Goal: Task Accomplishment & Management: Manage account settings

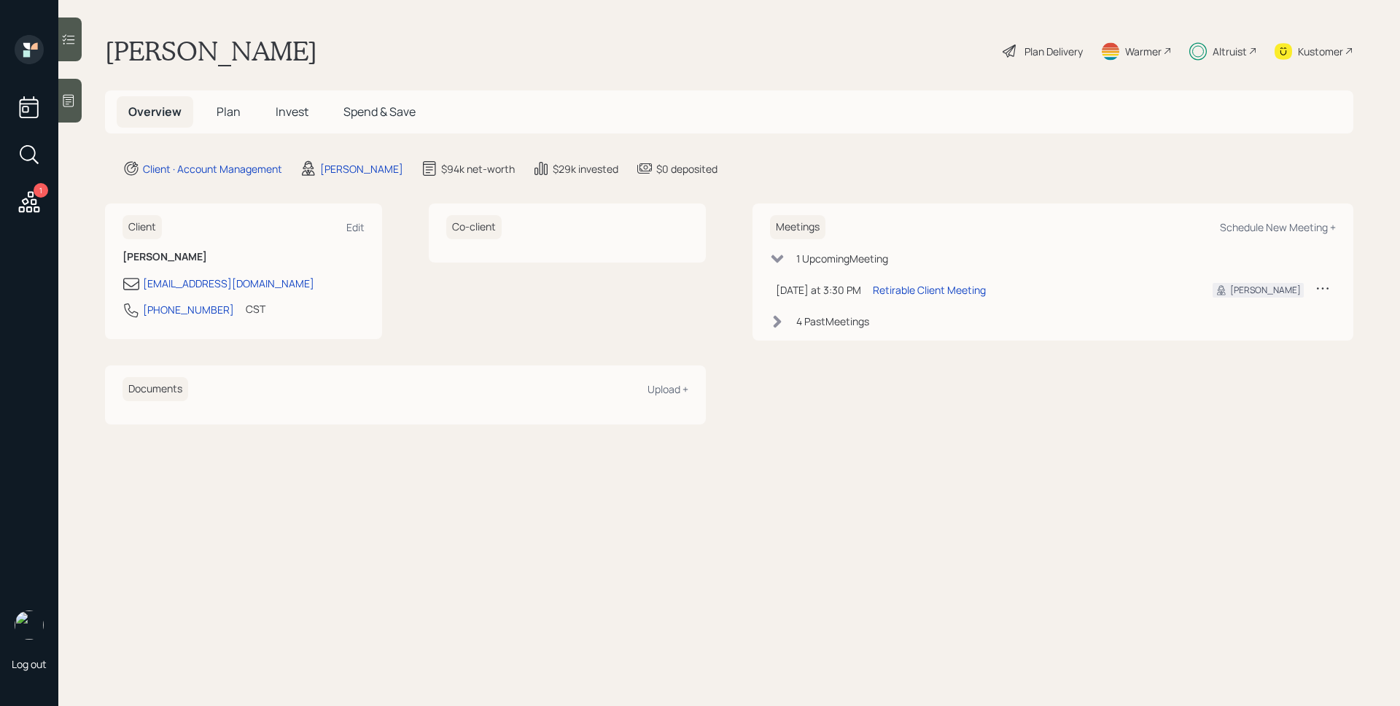
click at [26, 203] on icon at bounding box center [29, 201] width 21 height 21
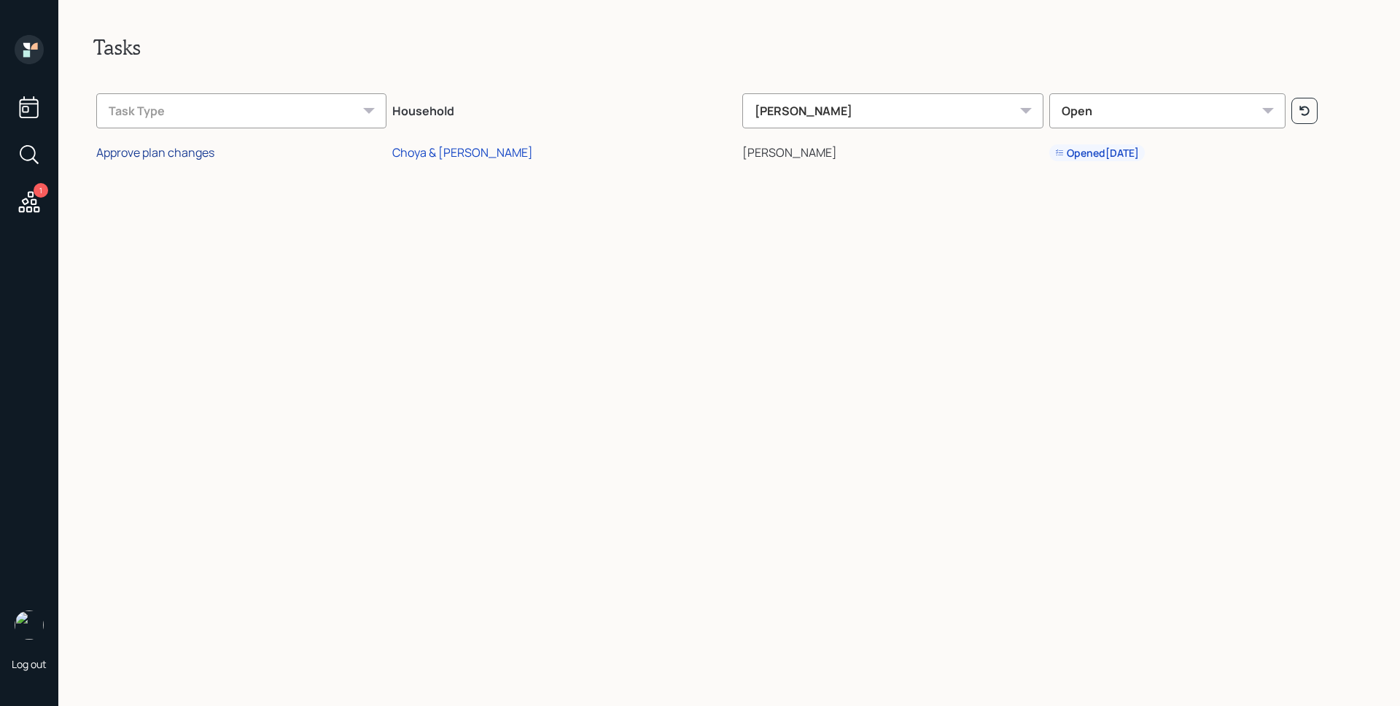
click at [197, 153] on div "Approve plan changes" at bounding box center [155, 152] width 118 height 16
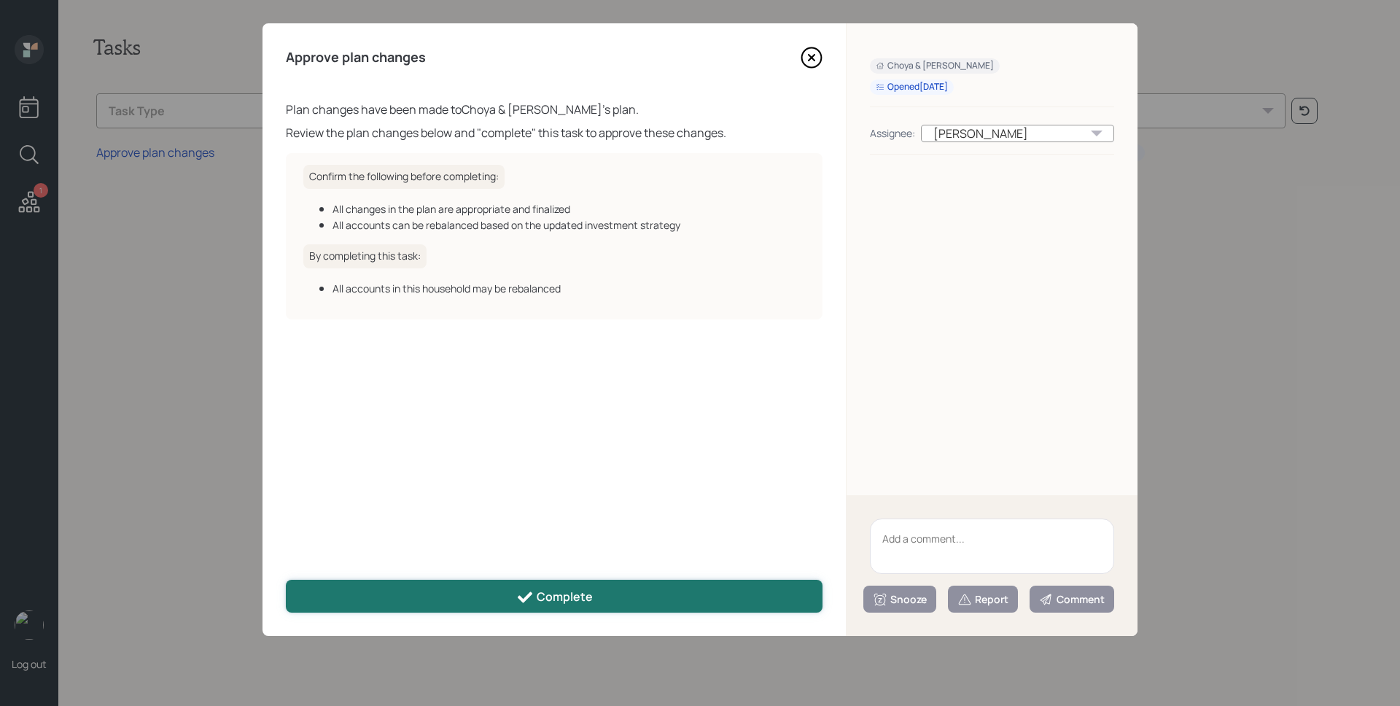
click at [580, 593] on div "Complete" at bounding box center [554, 596] width 77 height 17
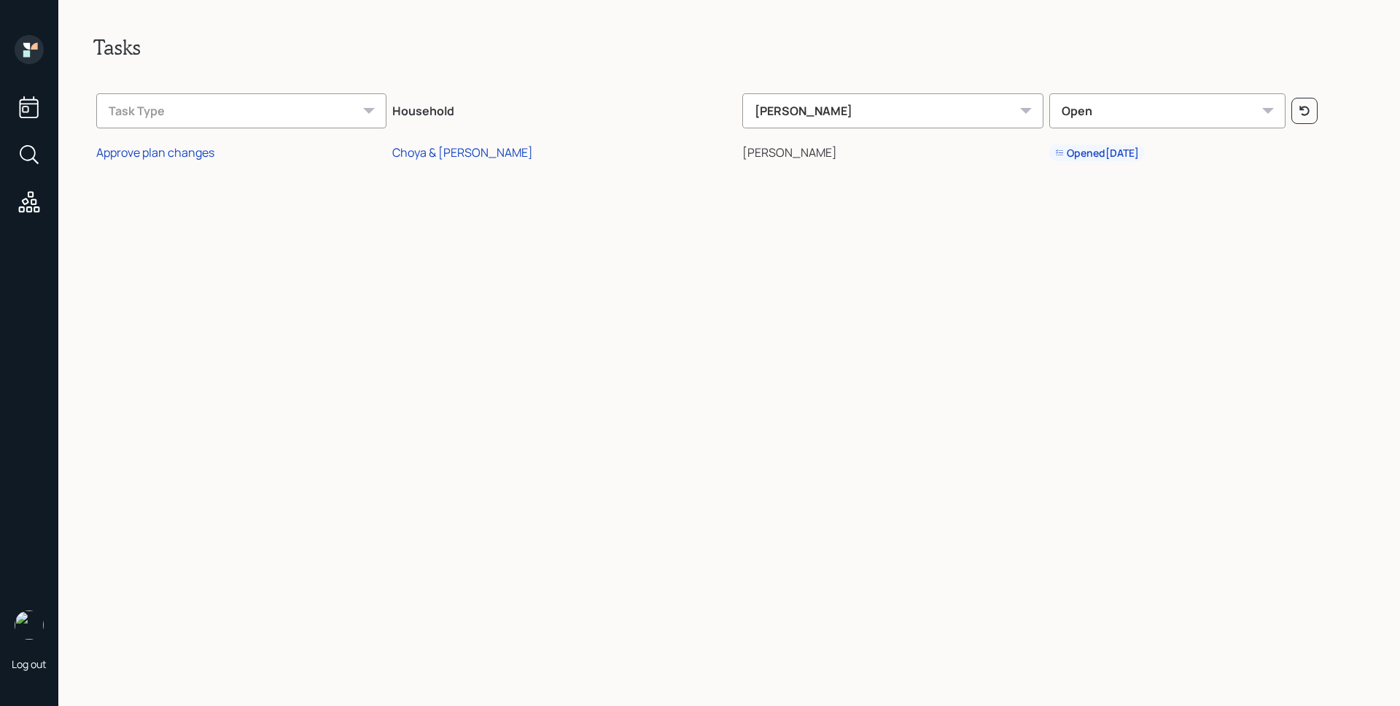
click at [22, 50] on icon at bounding box center [29, 49] width 29 height 29
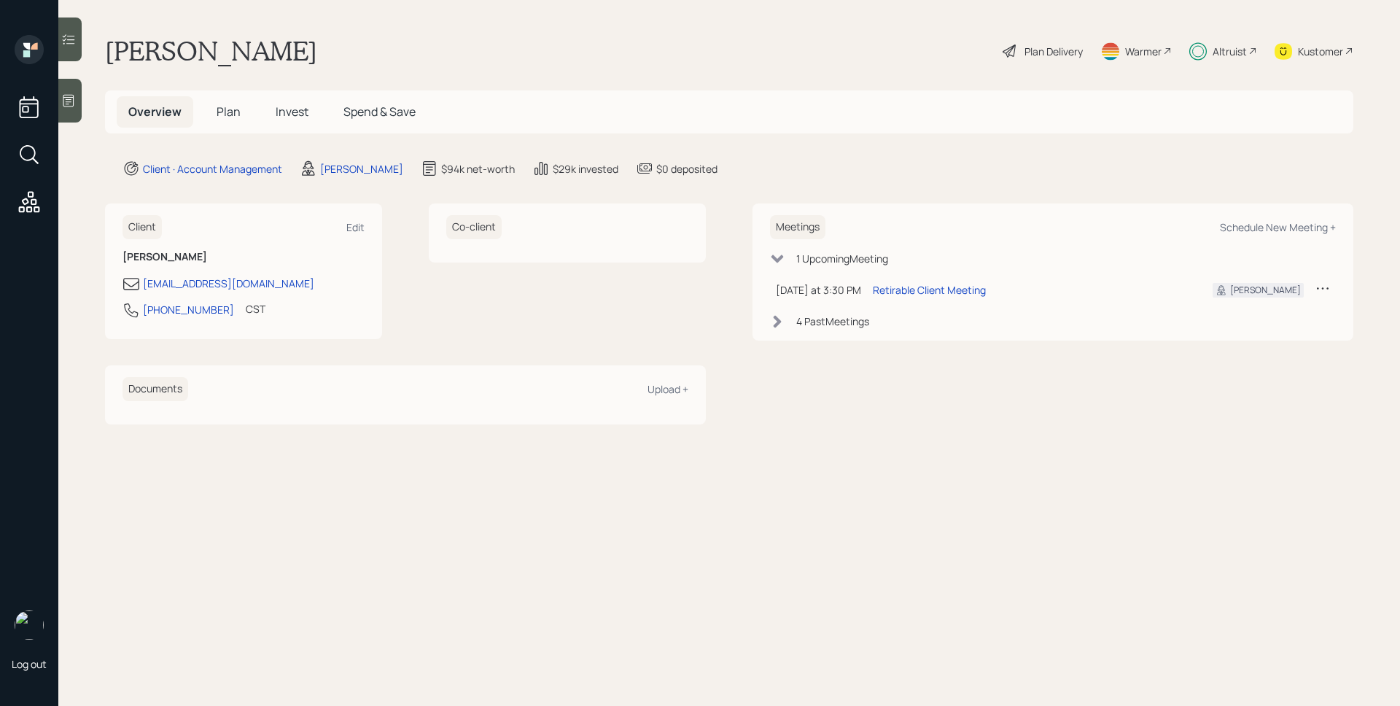
click at [241, 112] on h5 "Plan" at bounding box center [228, 111] width 47 height 31
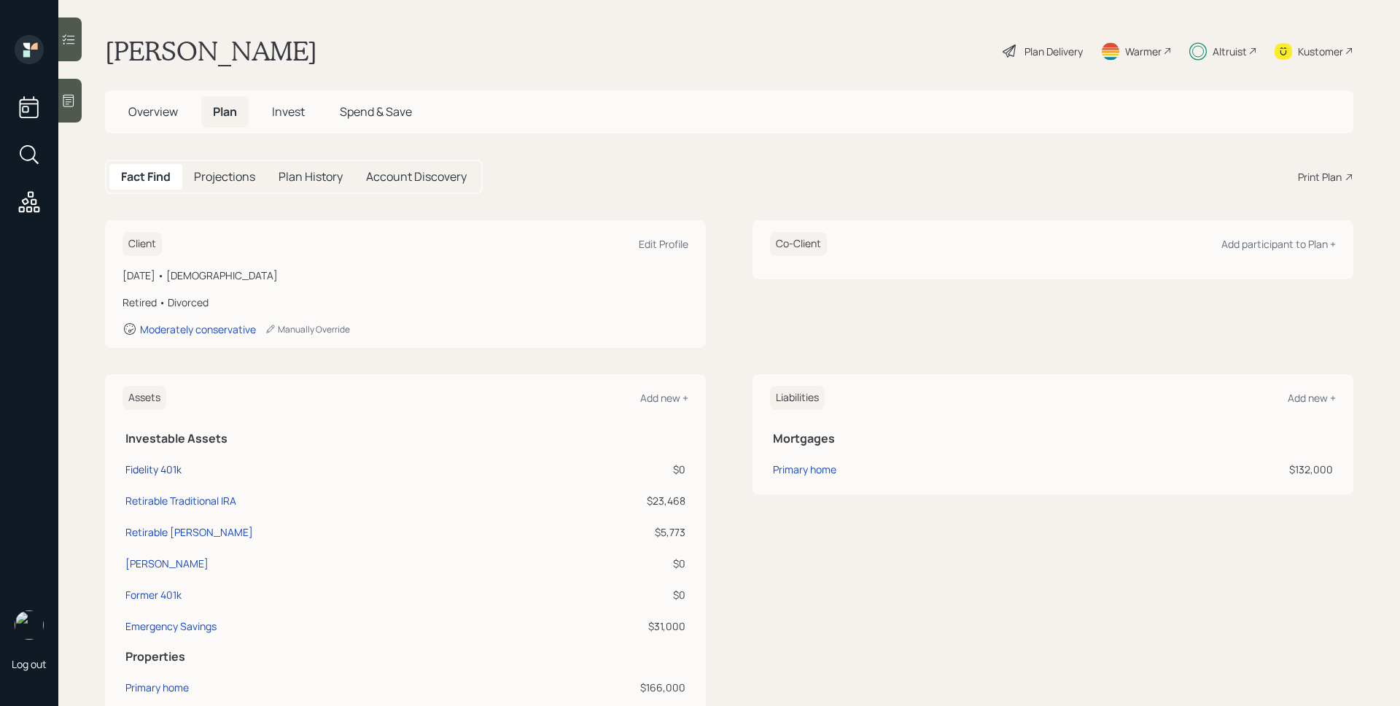
click at [157, 470] on div "Fidelity 401k" at bounding box center [153, 468] width 56 height 15
select select "company_sponsored"
select select "balanced"
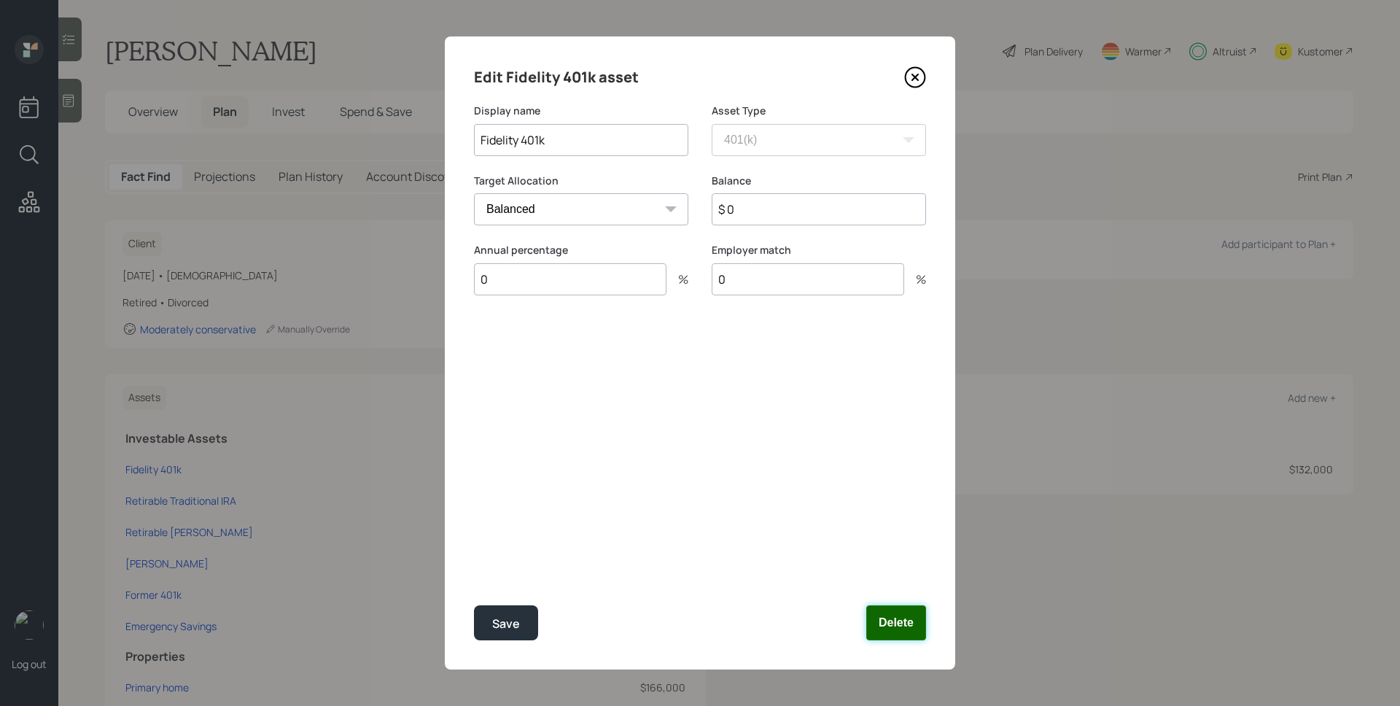
click at [898, 625] on button "Delete" at bounding box center [896, 622] width 60 height 35
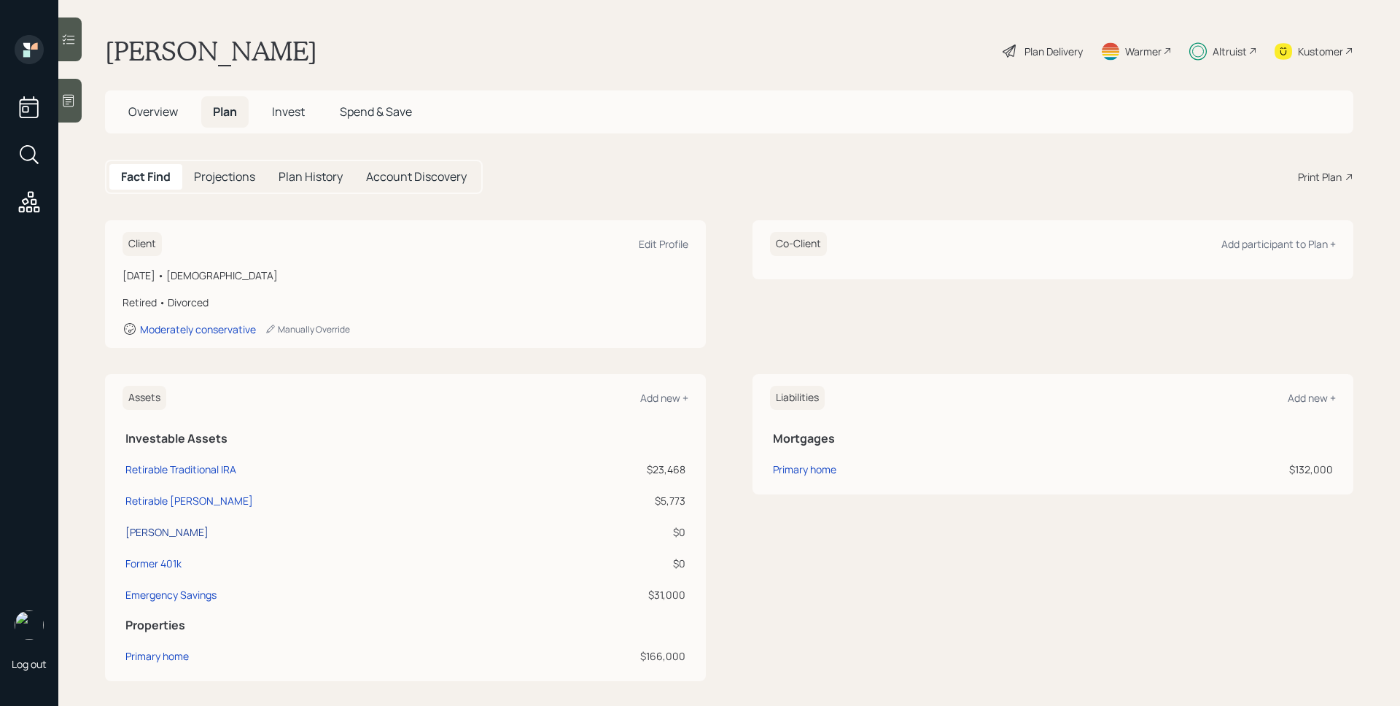
click at [150, 527] on div "[PERSON_NAME]" at bounding box center [166, 531] width 83 height 15
select select "roth_ira"
select select "balanced"
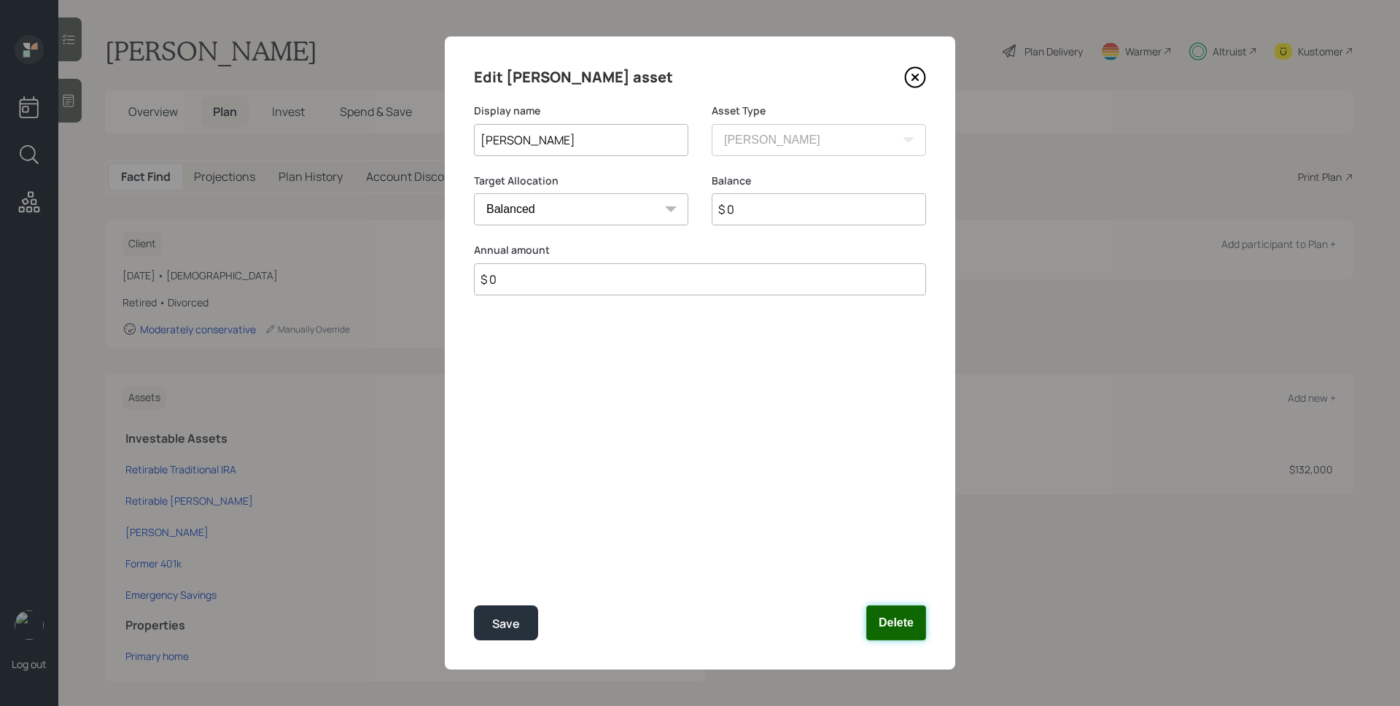
click at [900, 625] on button "Delete" at bounding box center [896, 622] width 60 height 35
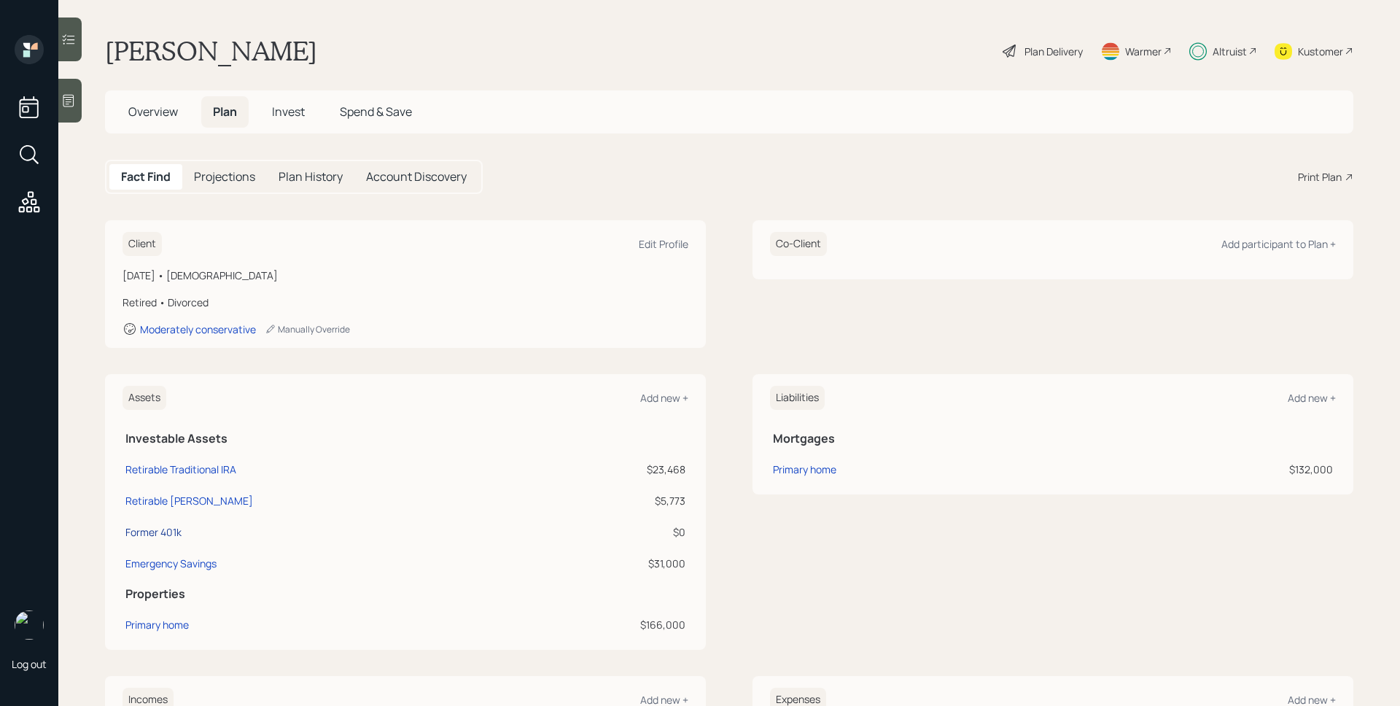
click at [180, 533] on div "Former 401k" at bounding box center [153, 531] width 56 height 15
select select "company_sponsored"
select select "balanced"
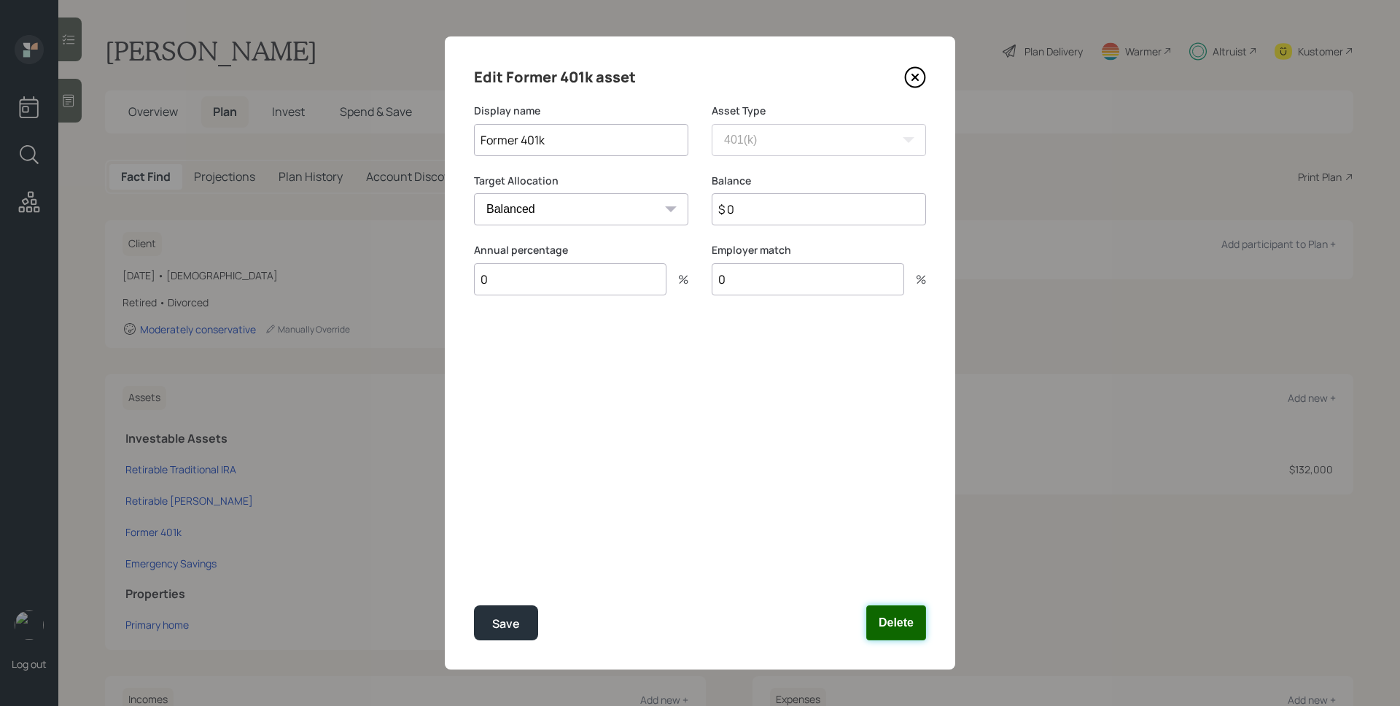
click at [902, 615] on button "Delete" at bounding box center [896, 622] width 60 height 35
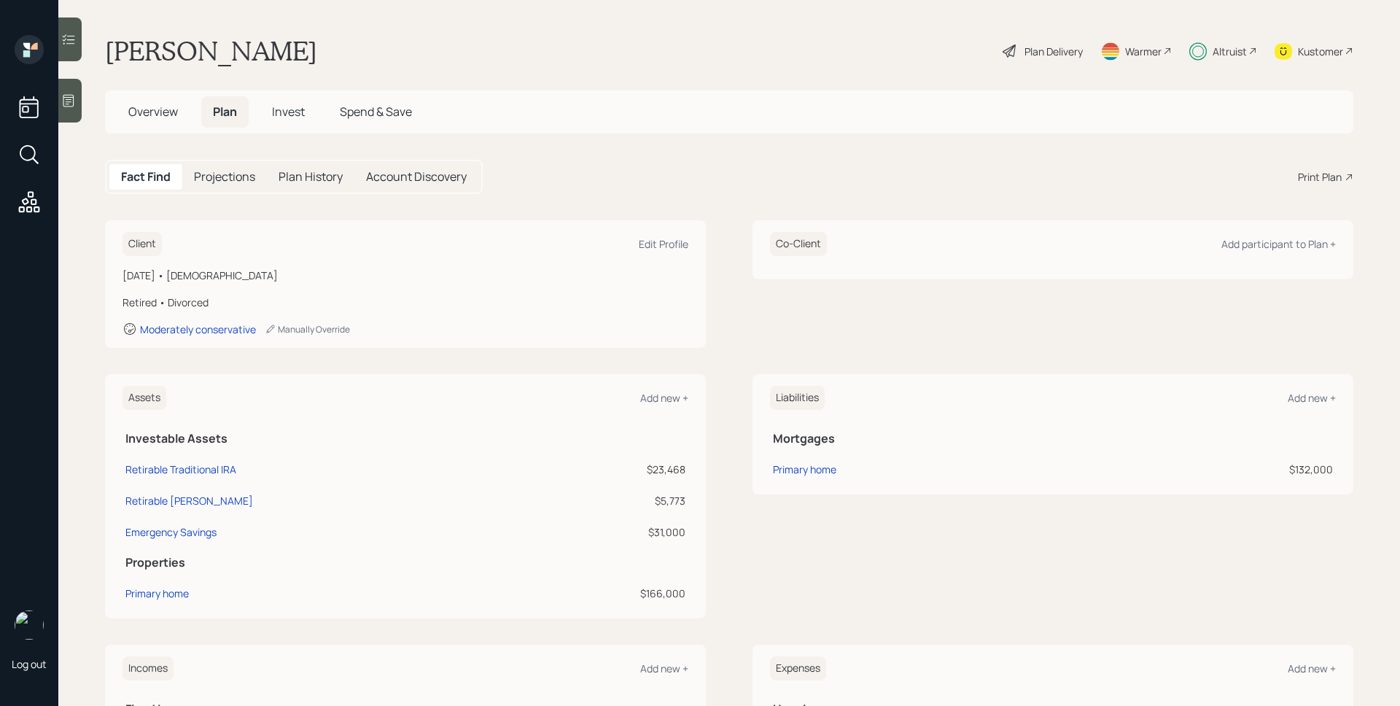
click at [1225, 44] on div "Altruist" at bounding box center [1229, 51] width 34 height 15
click at [192, 625] on div "Client Edit Profile [DATE] • [DEMOGRAPHIC_DATA] Retired • Divorced Moderately c…" at bounding box center [729, 608] width 1248 height 776
click at [170, 587] on div "Primary home" at bounding box center [156, 592] width 63 height 15
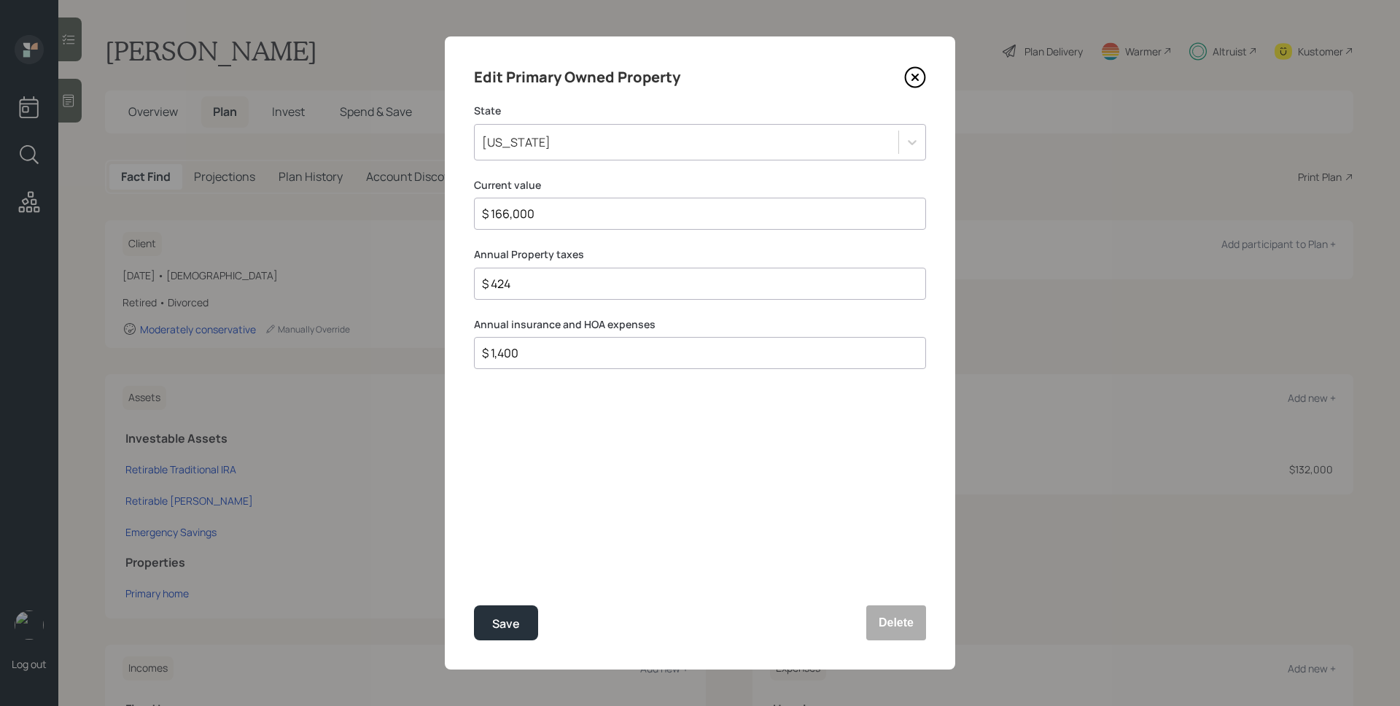
click at [913, 79] on icon at bounding box center [915, 77] width 6 height 6
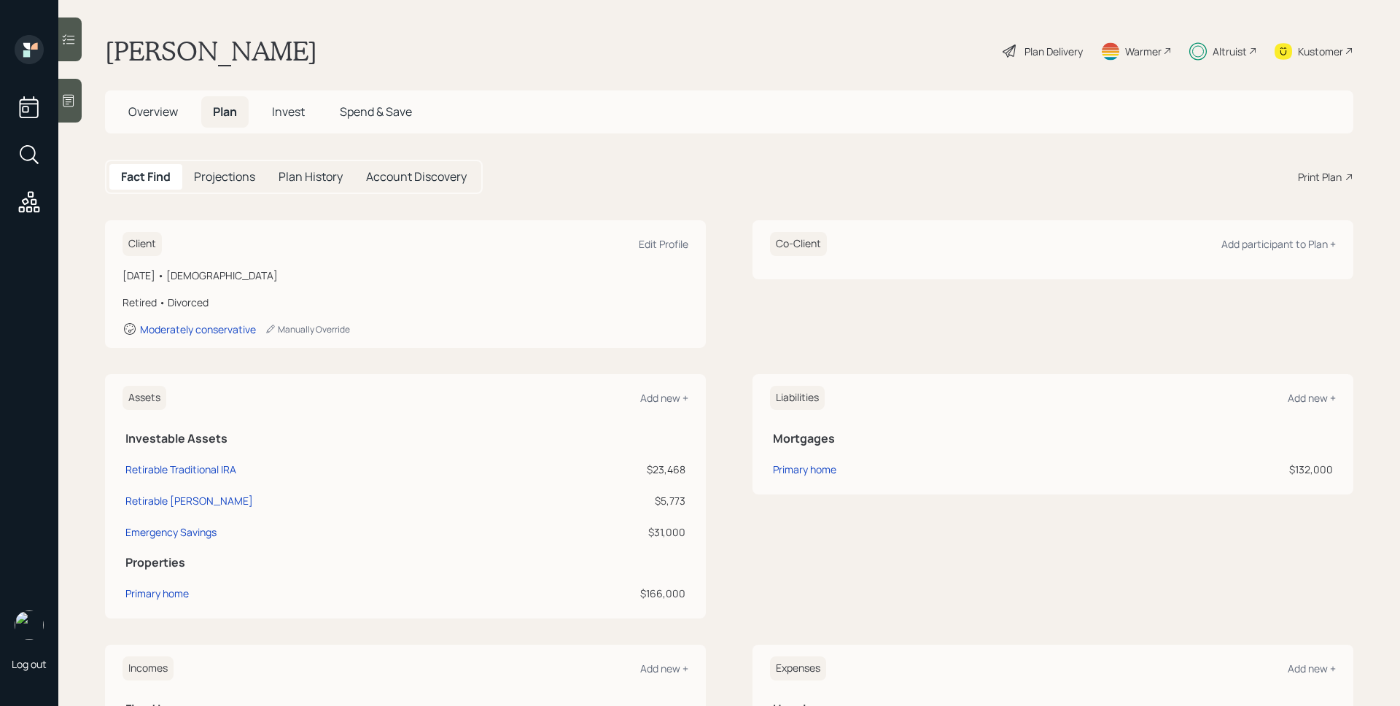
click at [913, 79] on main "[PERSON_NAME] Plan Delivery Warmer Altruist Kustomer Overview Plan Invest Spend…" at bounding box center [728, 353] width 1341 height 706
click at [1047, 46] on div "Plan Delivery" at bounding box center [1053, 51] width 58 height 15
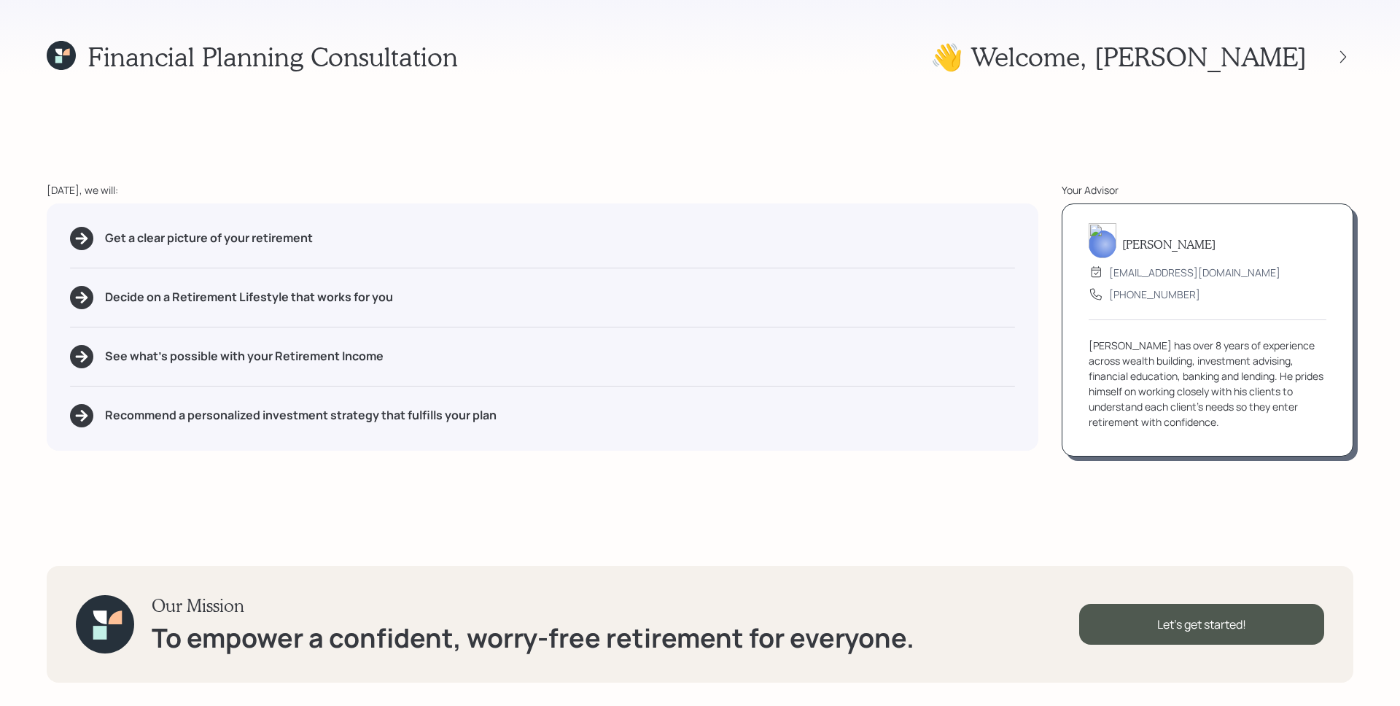
click at [1346, 47] on div at bounding box center [1329, 57] width 47 height 20
click at [1345, 51] on icon at bounding box center [1342, 57] width 15 height 15
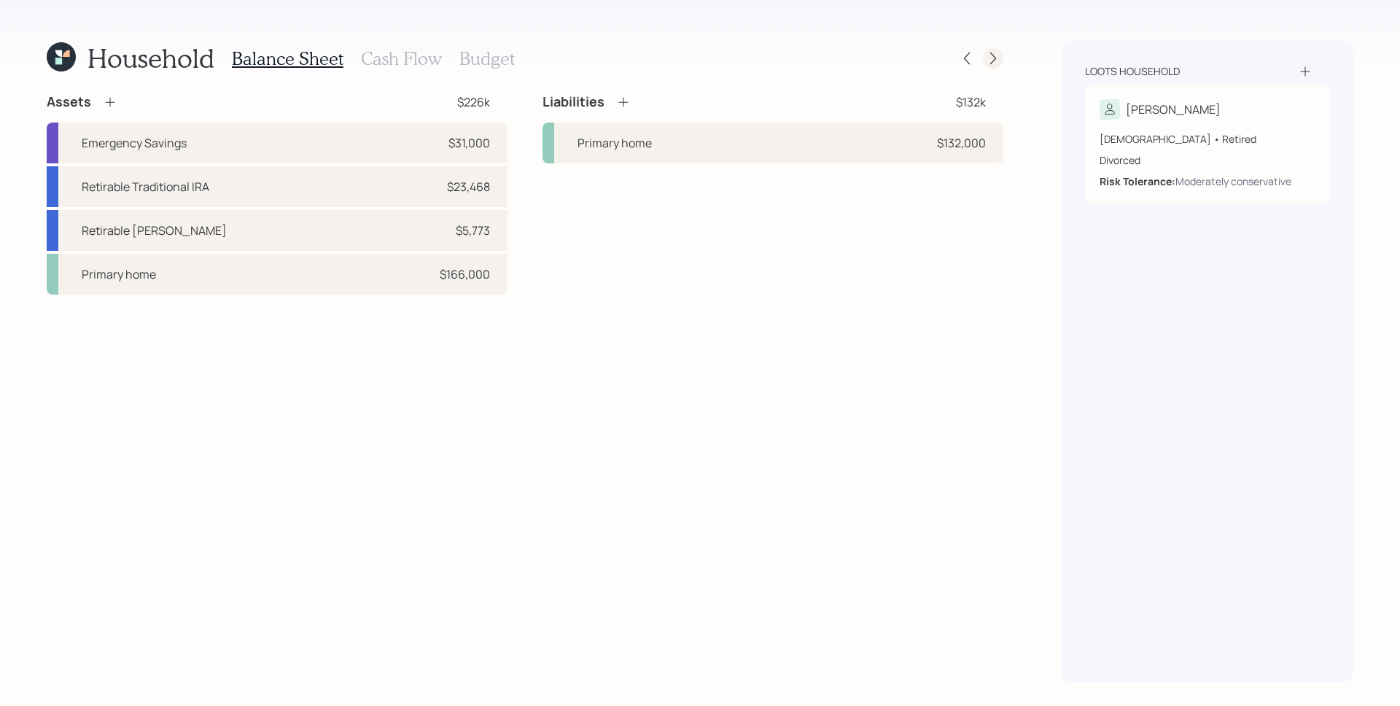
click at [993, 55] on icon at bounding box center [993, 58] width 15 height 15
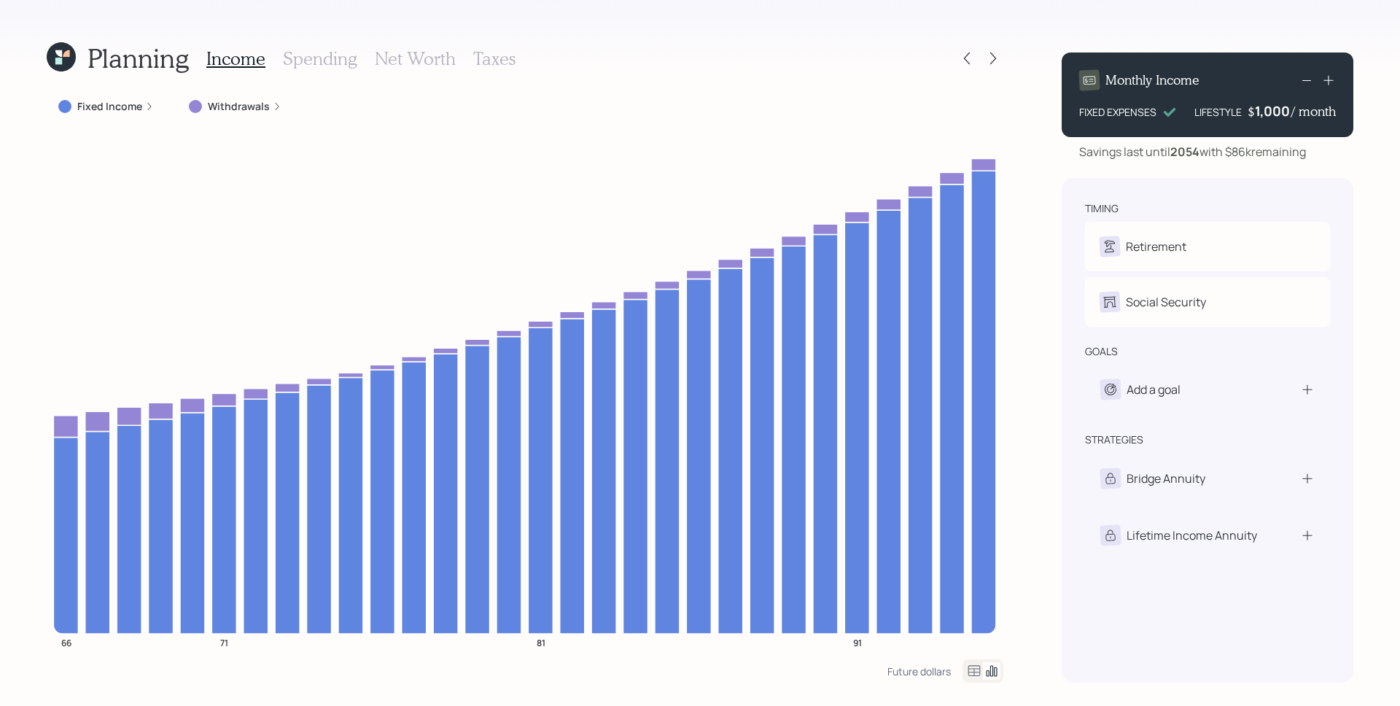
click at [70, 57] on icon at bounding box center [61, 56] width 29 height 29
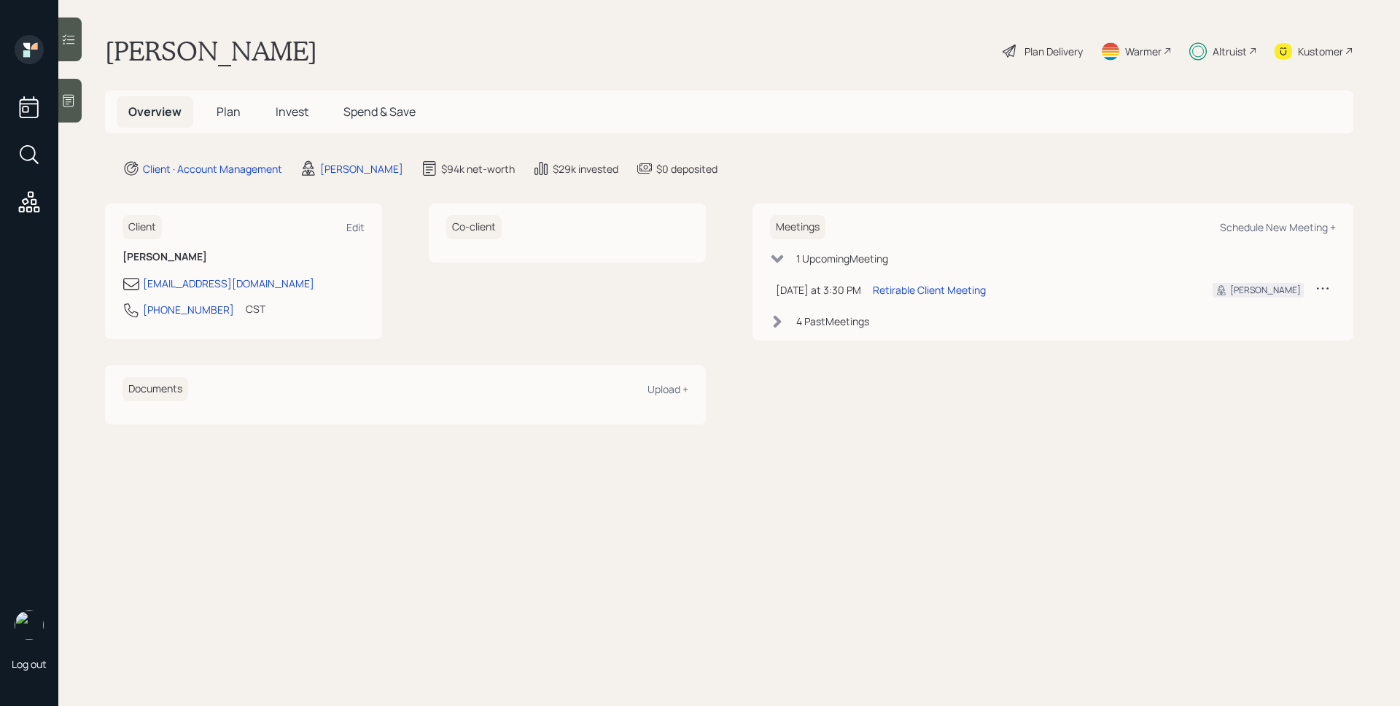
click at [689, 82] on main "[PERSON_NAME] Plan Delivery Warmer Altruist Kustomer Overview Plan Invest Spend…" at bounding box center [728, 353] width 1341 height 706
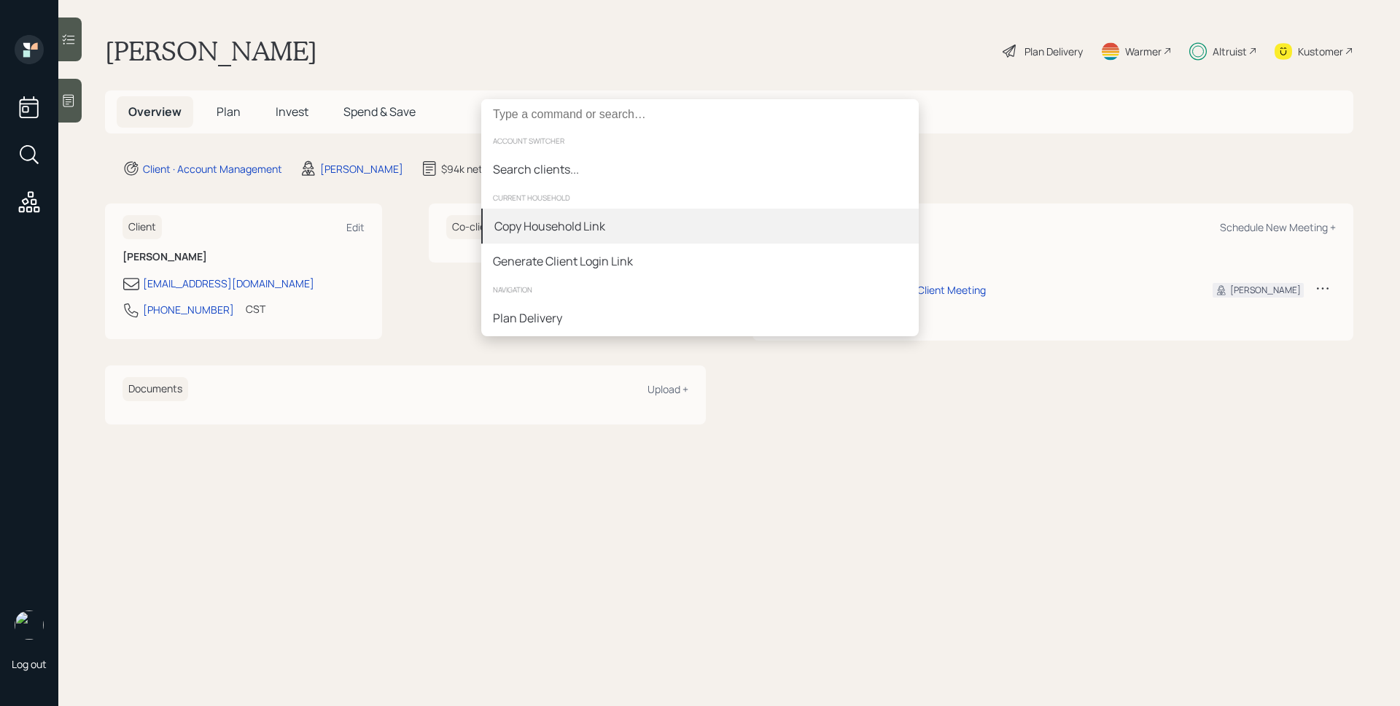
click at [584, 227] on div "Copy Household Link" at bounding box center [549, 225] width 111 height 17
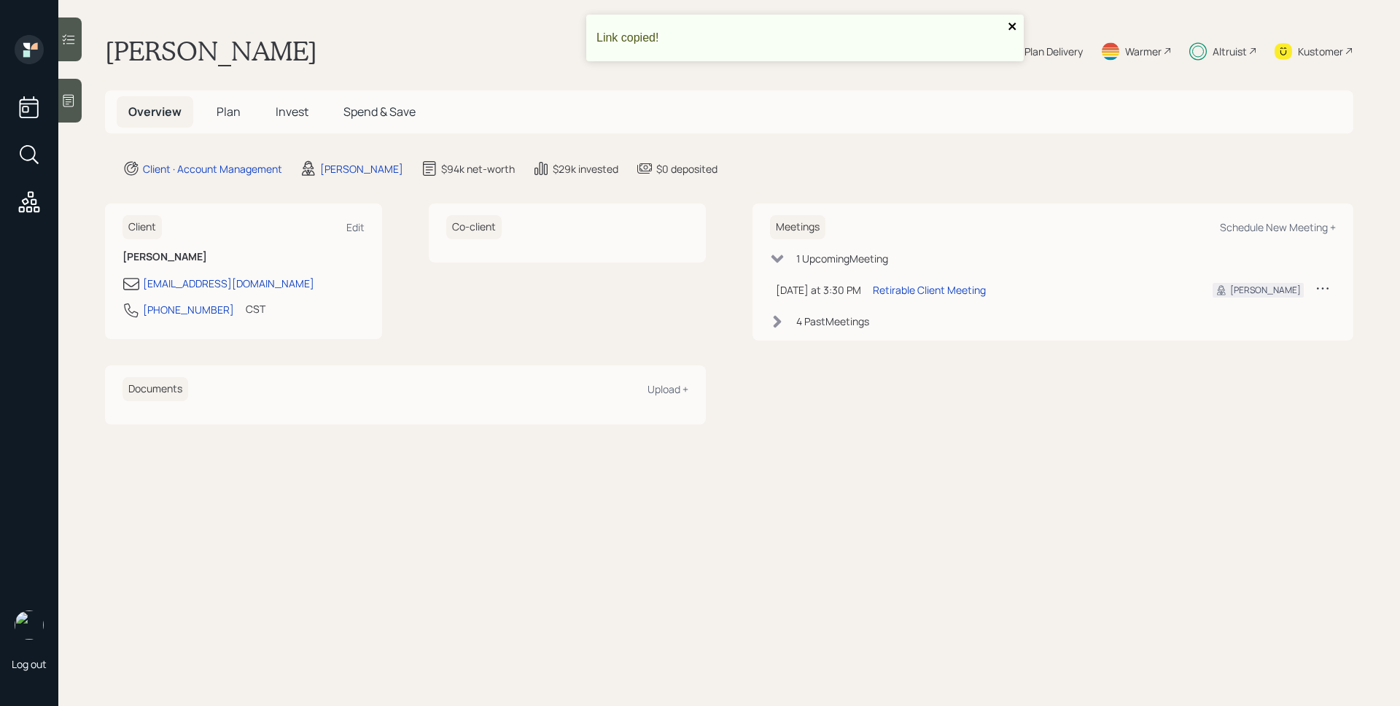
click at [1010, 25] on icon "close" at bounding box center [1011, 26] width 7 height 7
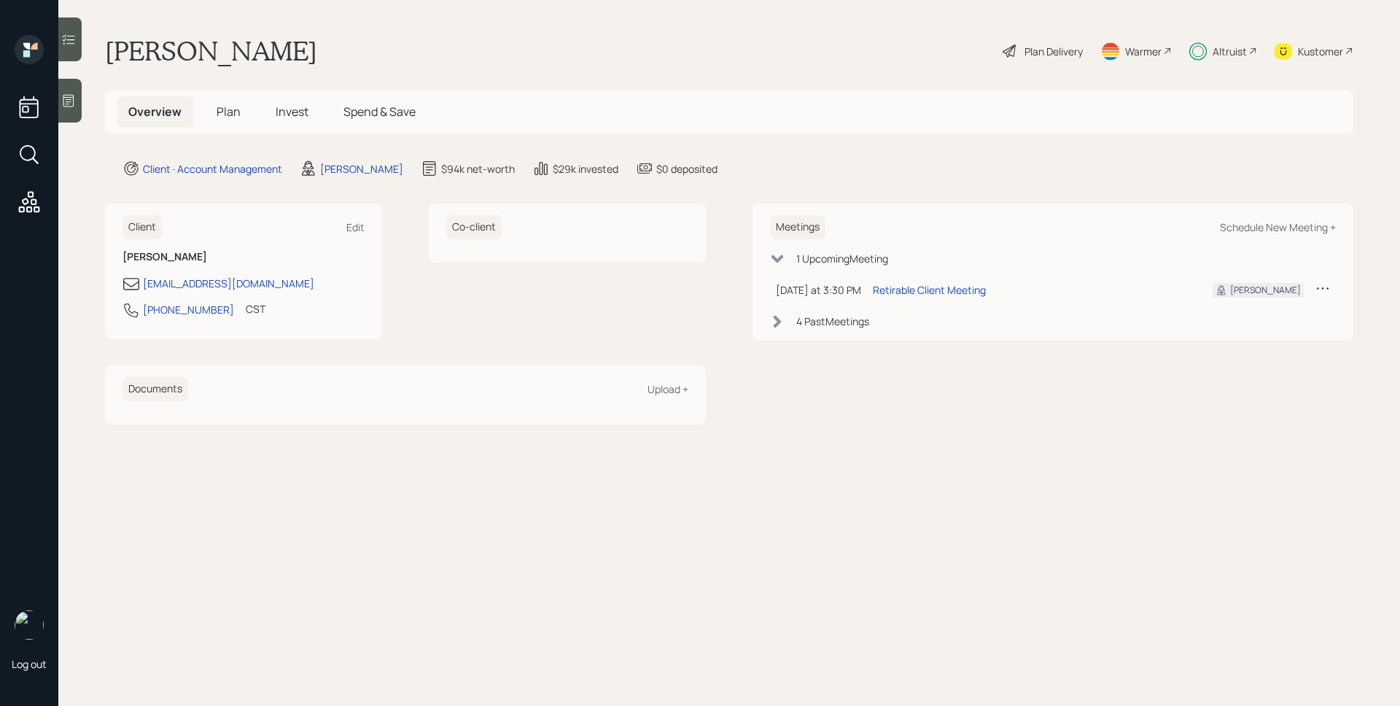
click at [1041, 47] on div "Plan Delivery" at bounding box center [1053, 51] width 58 height 15
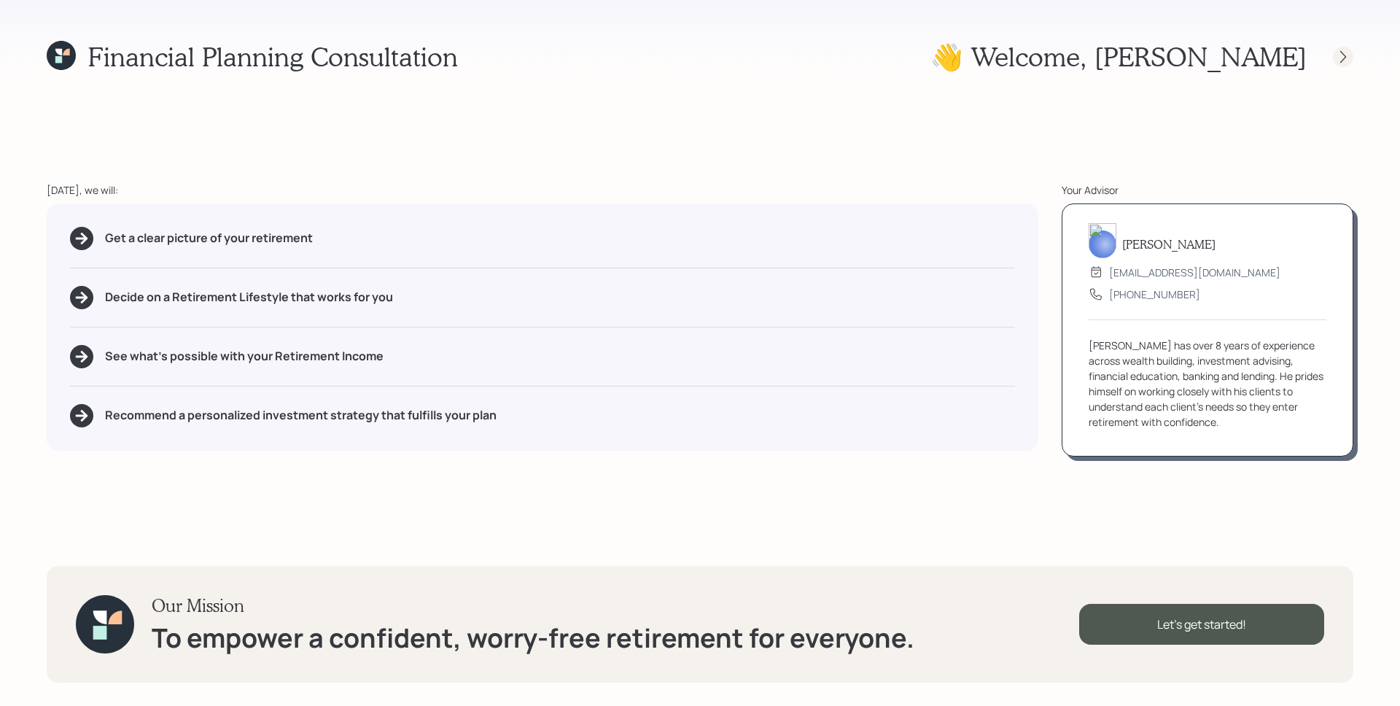
click at [1350, 51] on div at bounding box center [1343, 57] width 20 height 20
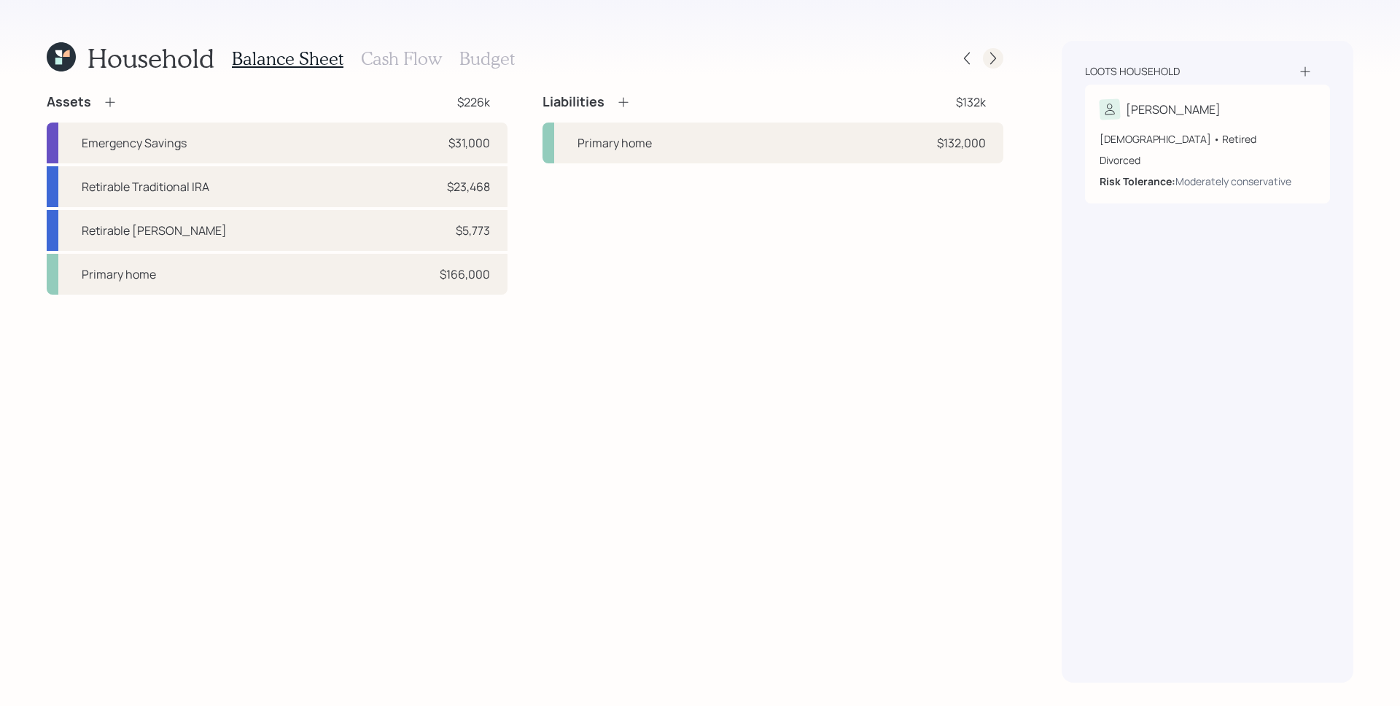
click at [999, 64] on icon at bounding box center [993, 58] width 15 height 15
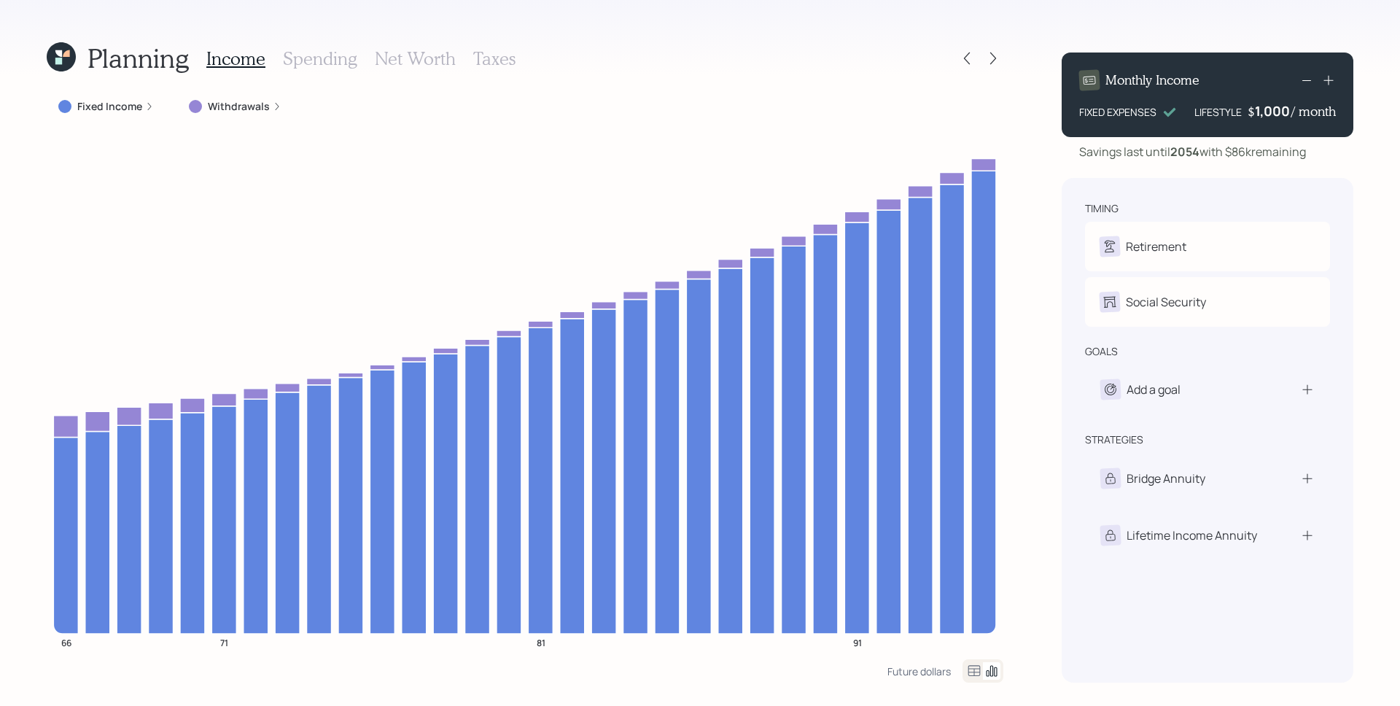
click at [333, 61] on h3 "Spending" at bounding box center [320, 58] width 74 height 21
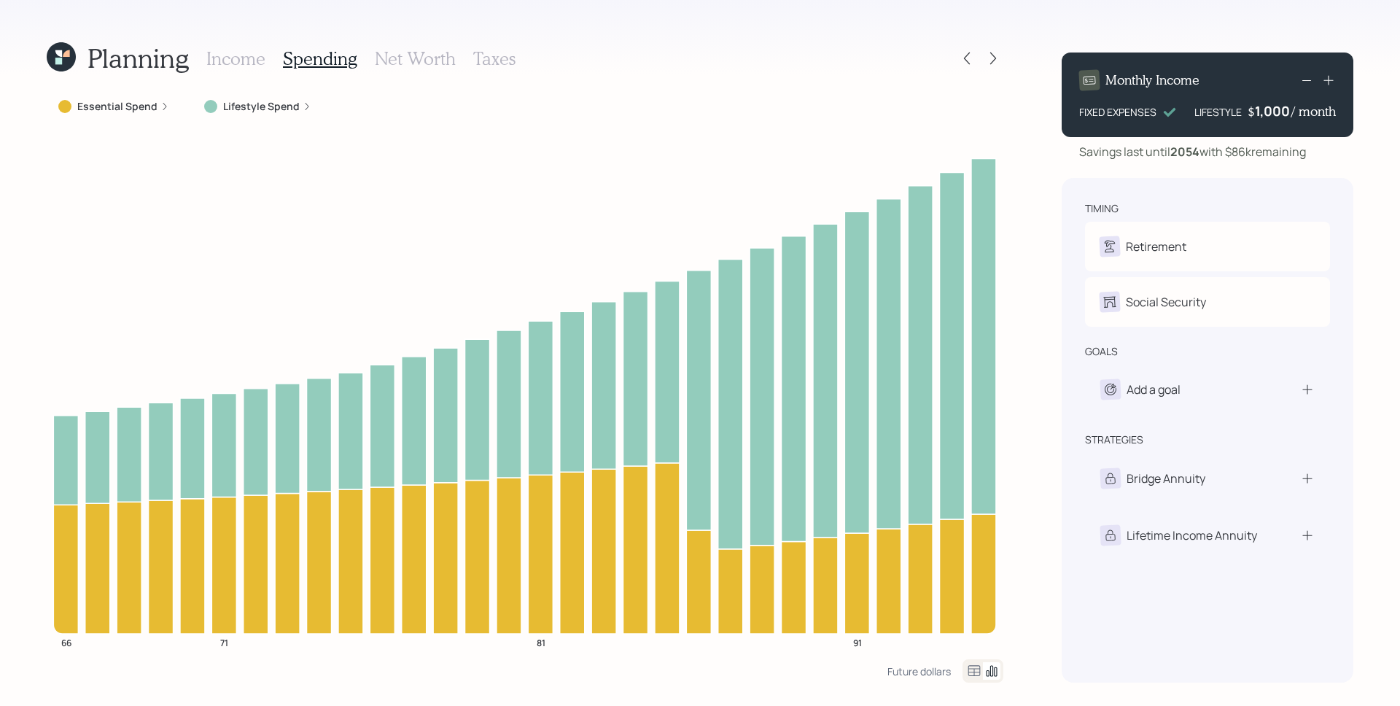
click at [157, 111] on div "Essential Spend" at bounding box center [113, 106] width 111 height 15
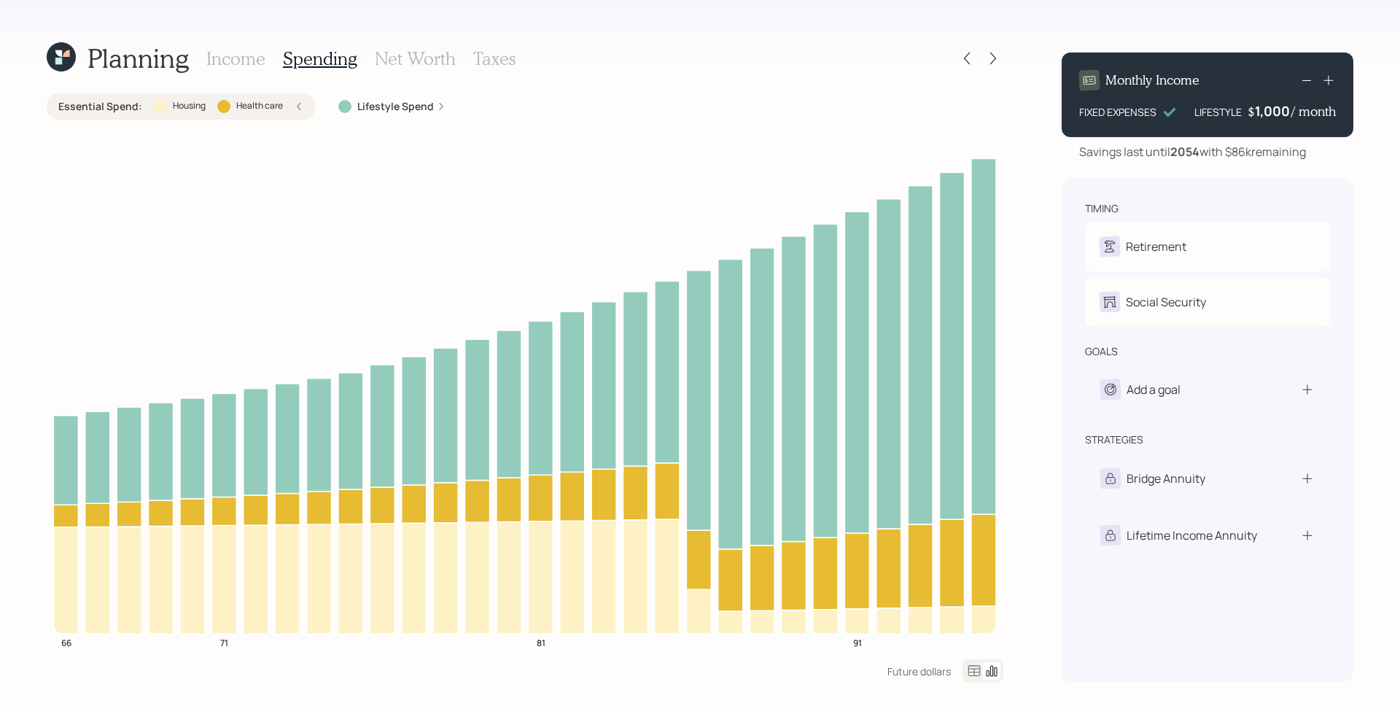
click at [220, 61] on h3 "Income" at bounding box center [235, 58] width 59 height 21
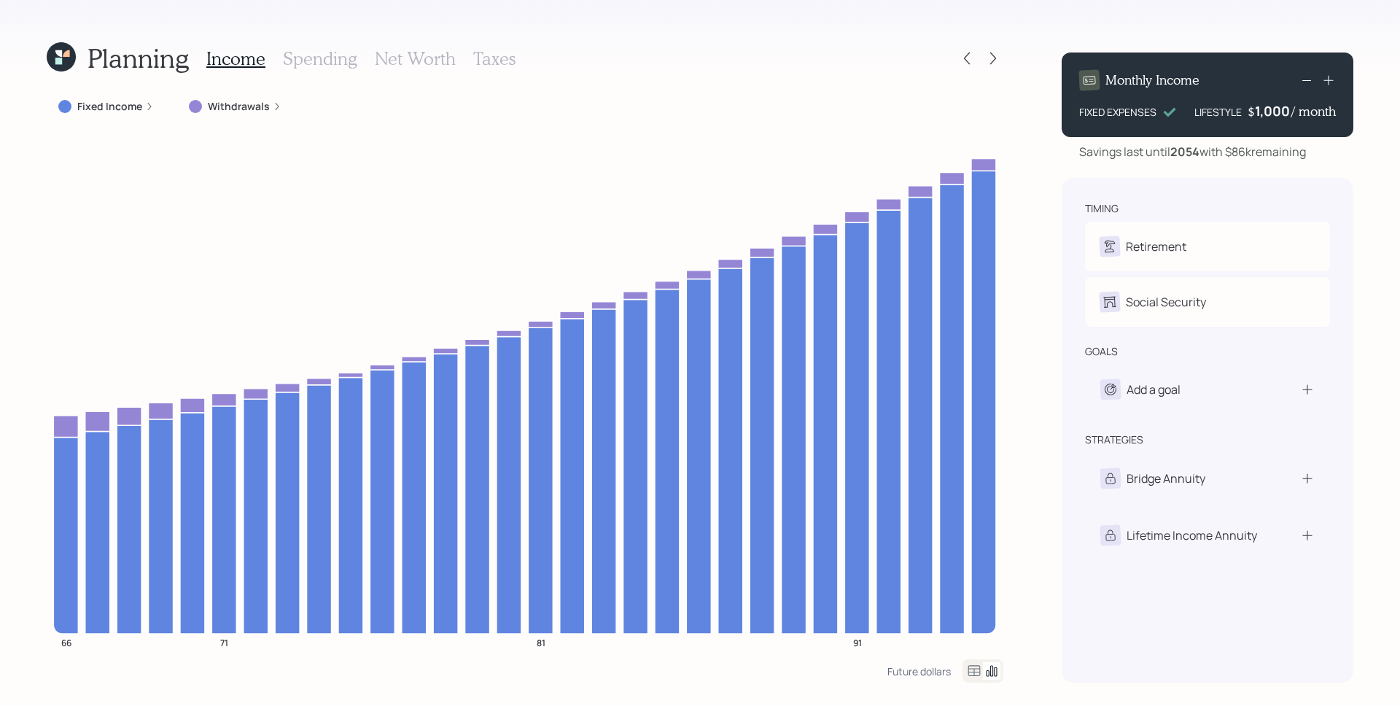
click at [496, 61] on h3 "Taxes" at bounding box center [494, 58] width 42 height 21
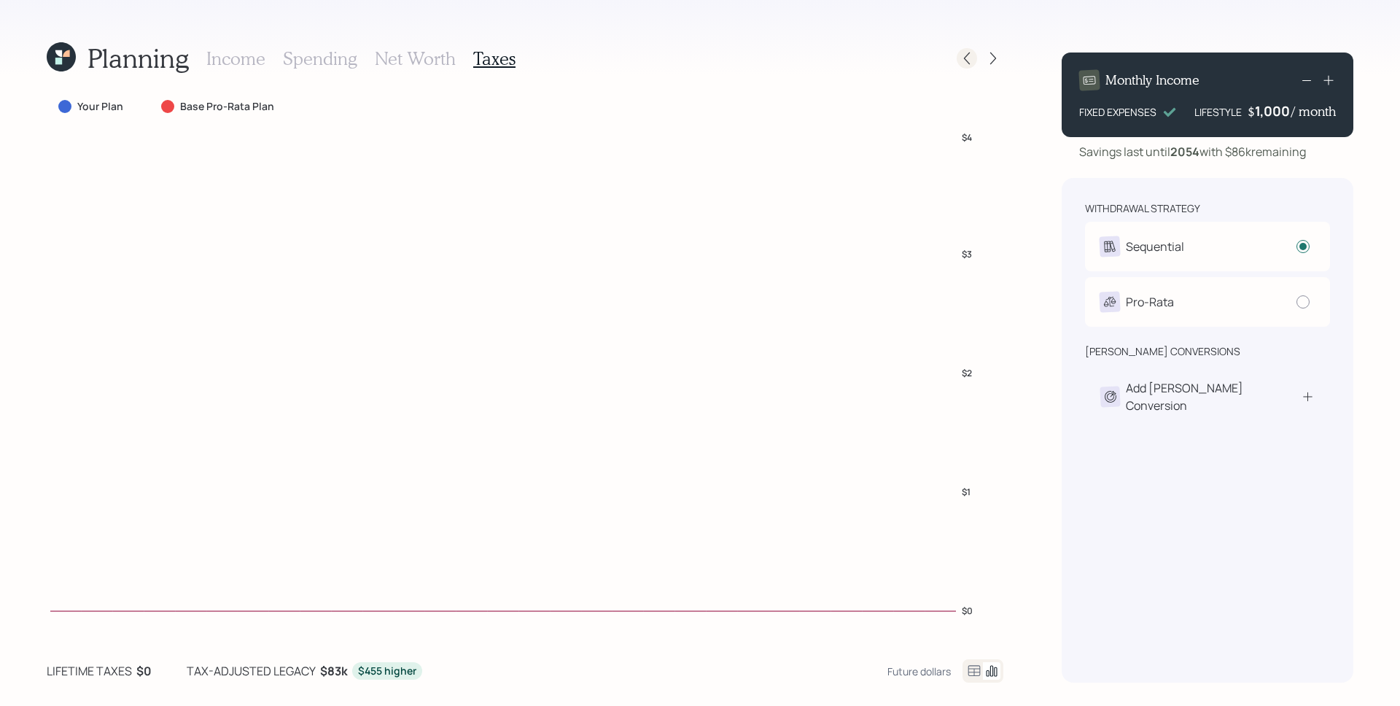
click at [967, 60] on icon at bounding box center [966, 58] width 15 height 15
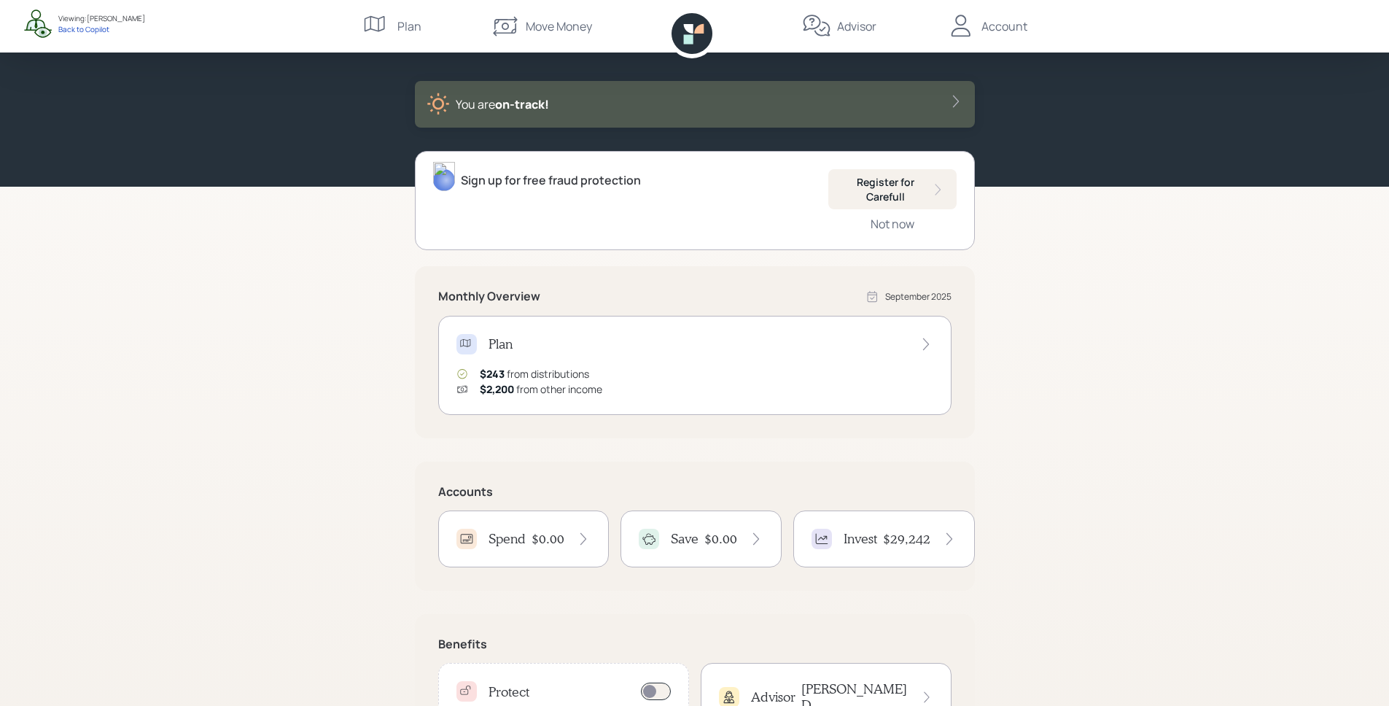
scroll to position [143, 0]
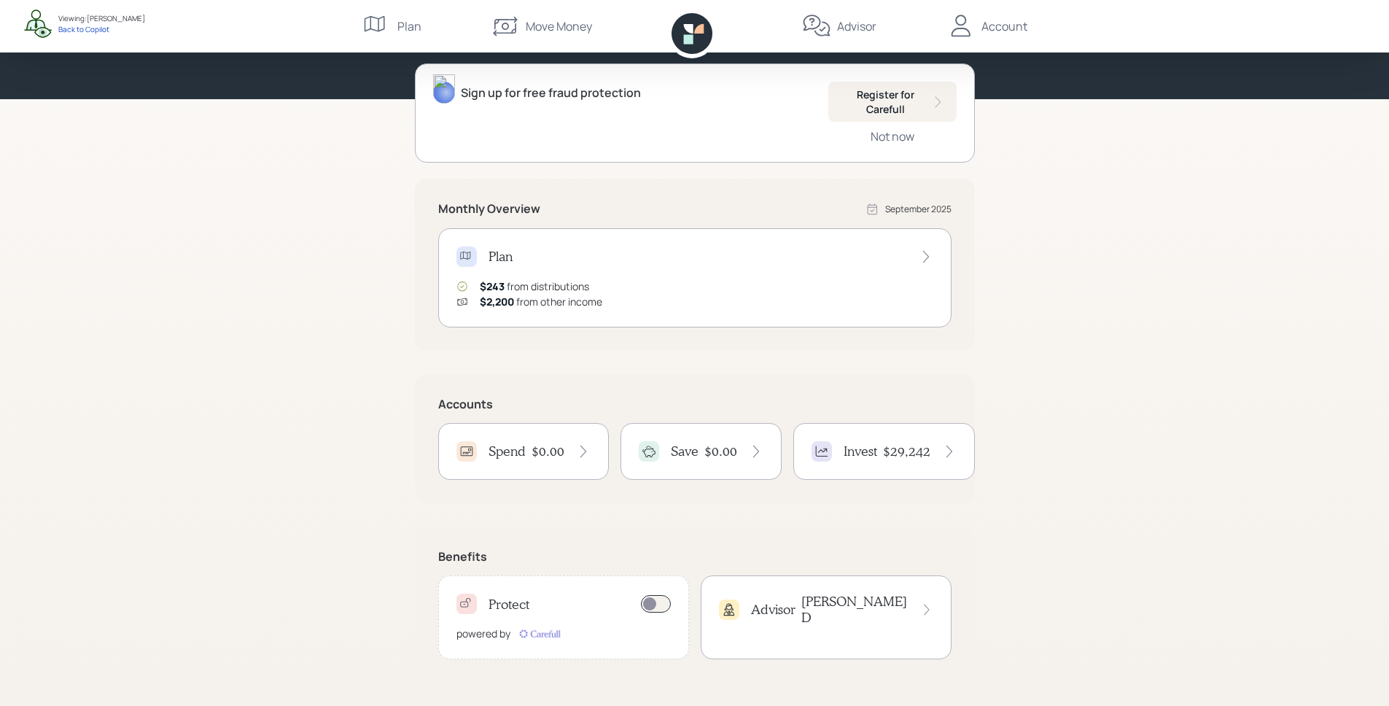
click at [559, 444] on h4 "$0.00" at bounding box center [547, 451] width 33 height 16
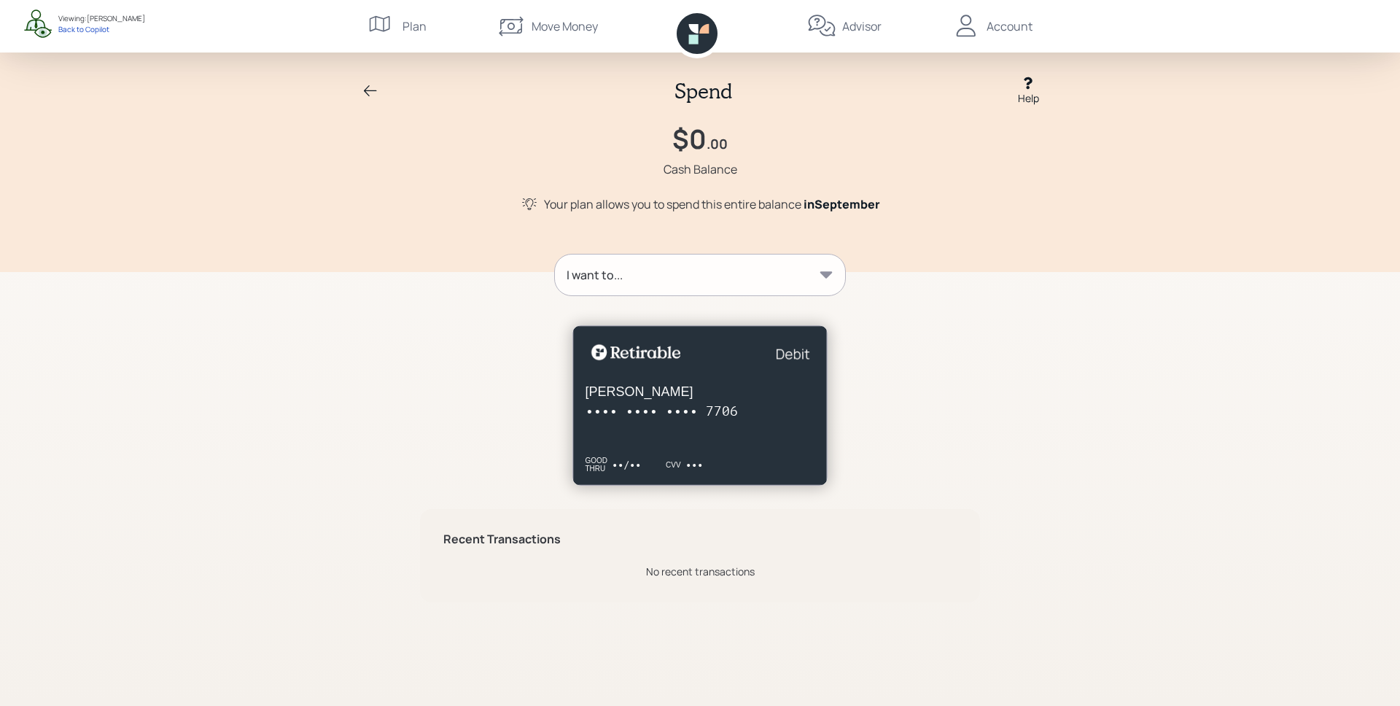
click at [699, 262] on div "I want to..." at bounding box center [700, 274] width 290 height 41
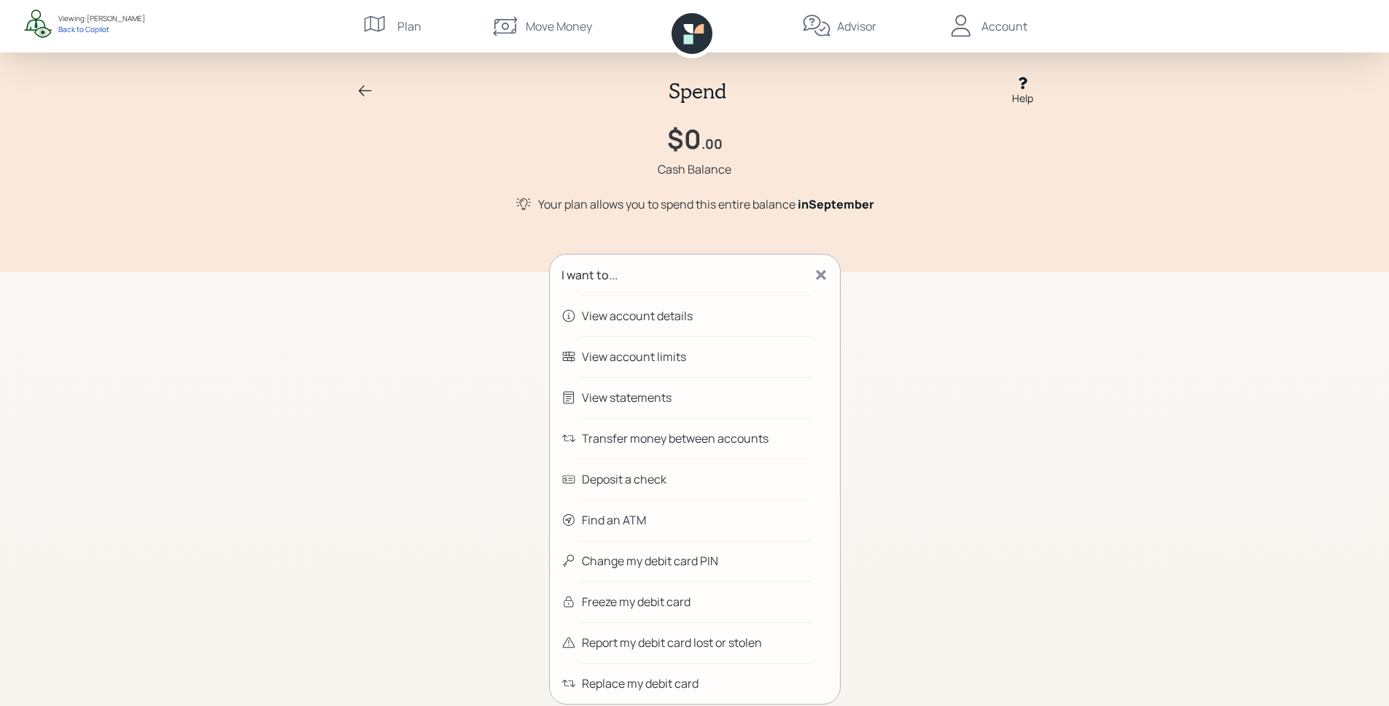
click at [997, 15] on div "Account" at bounding box center [986, 26] width 81 height 52
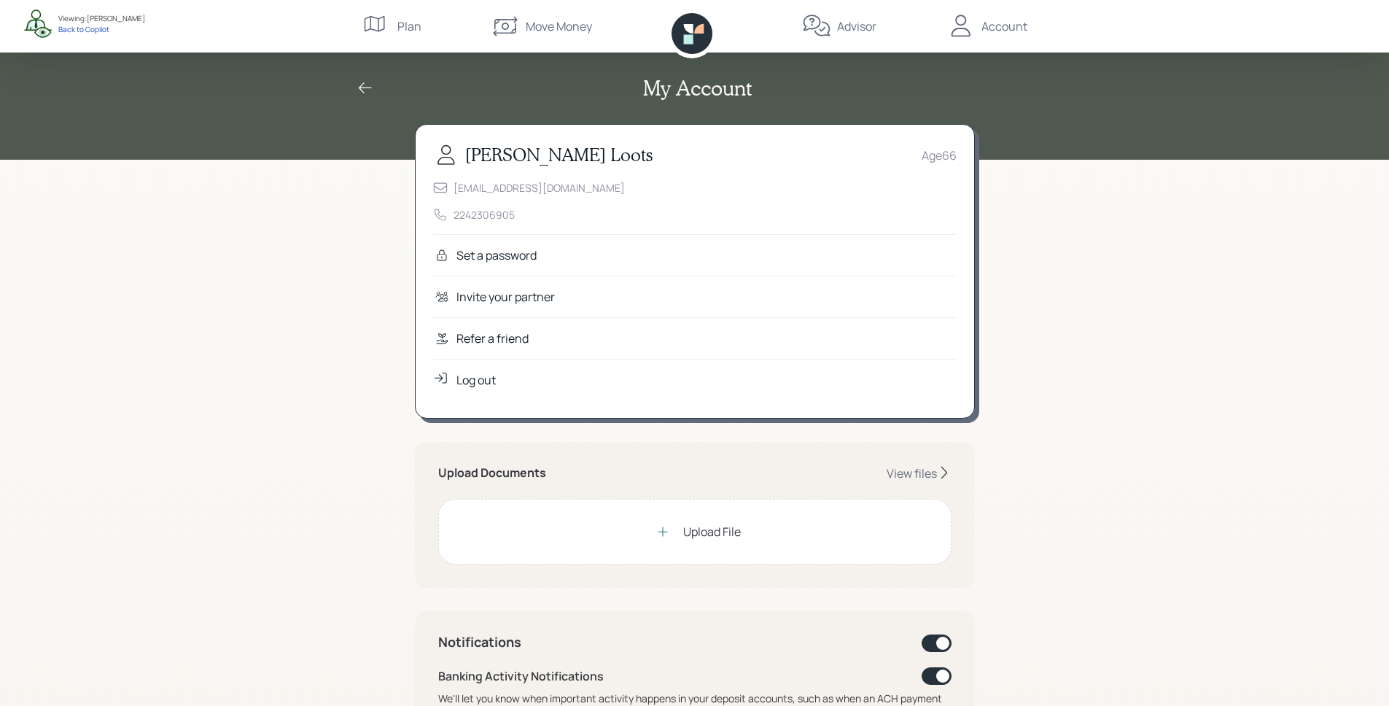
click at [367, 89] on icon at bounding box center [364, 87] width 17 height 17
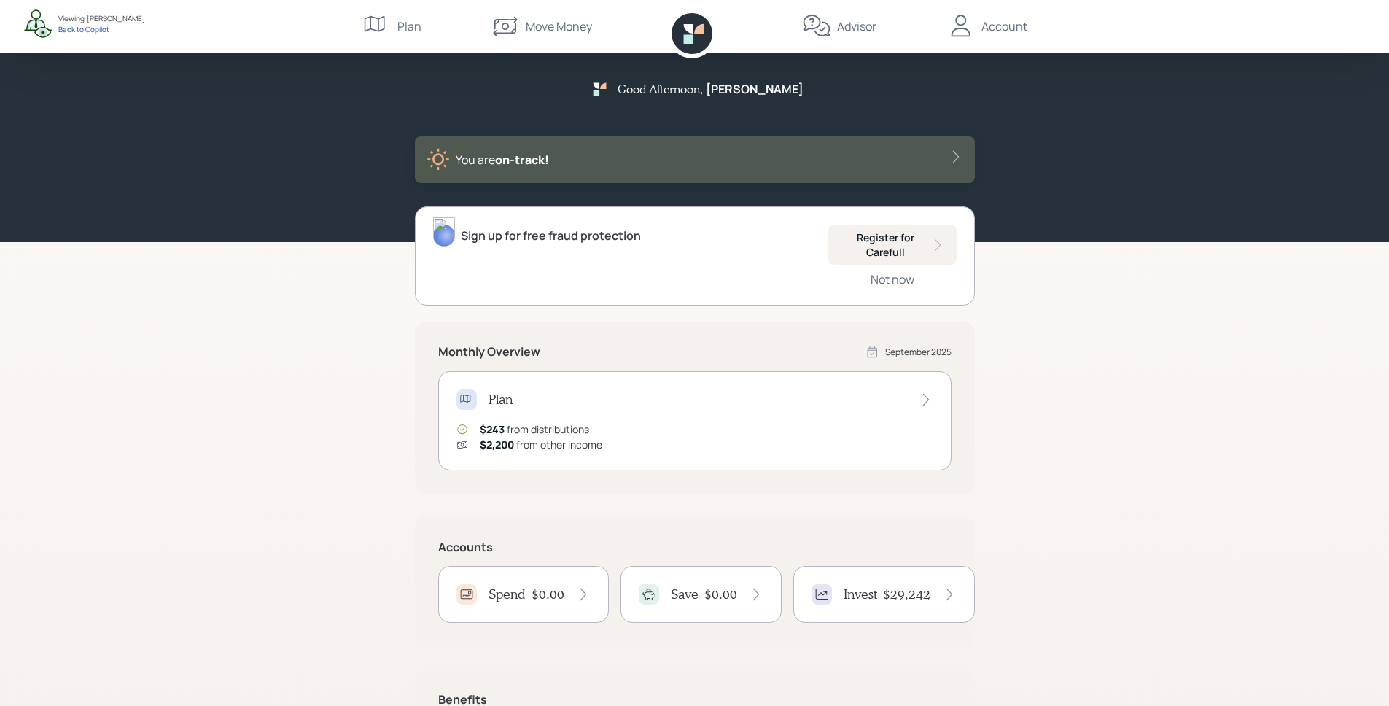
click at [554, 584] on div "Spend $0.00" at bounding box center [523, 594] width 134 height 20
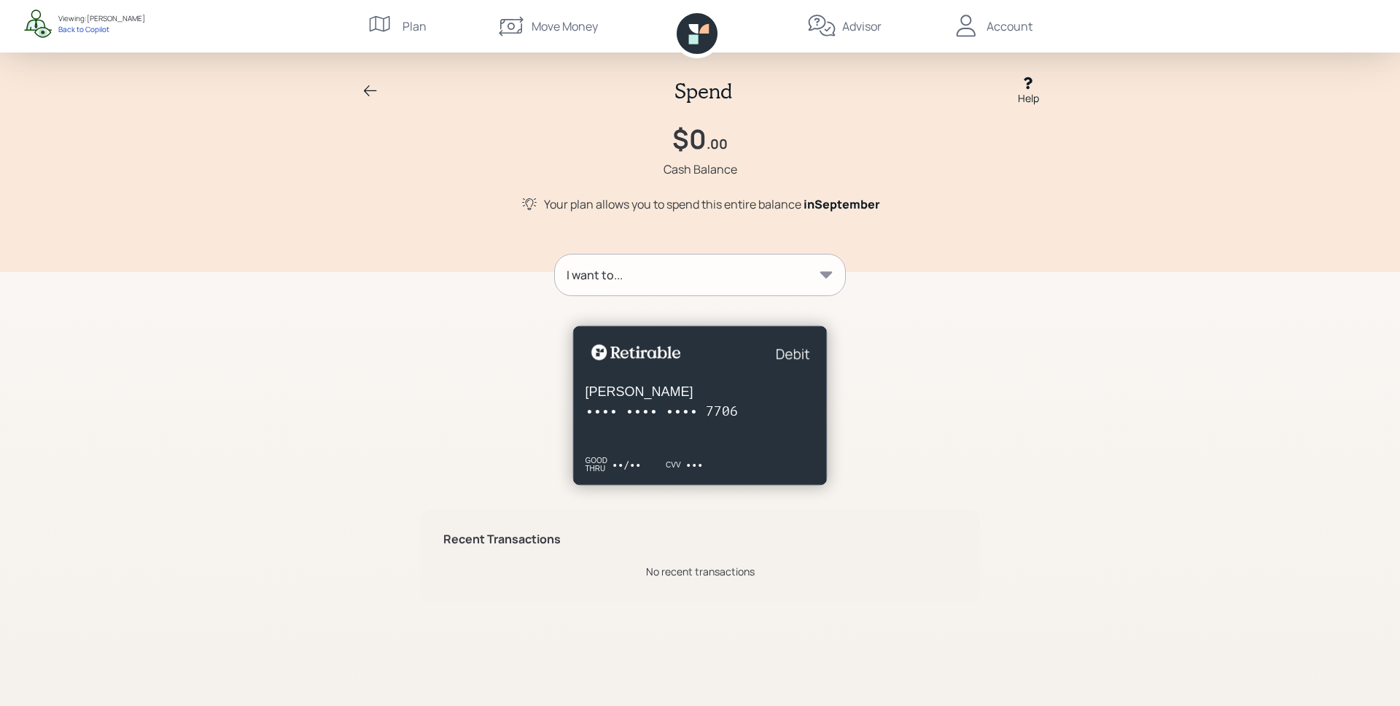
click at [743, 270] on div "I want to..." at bounding box center [700, 274] width 290 height 41
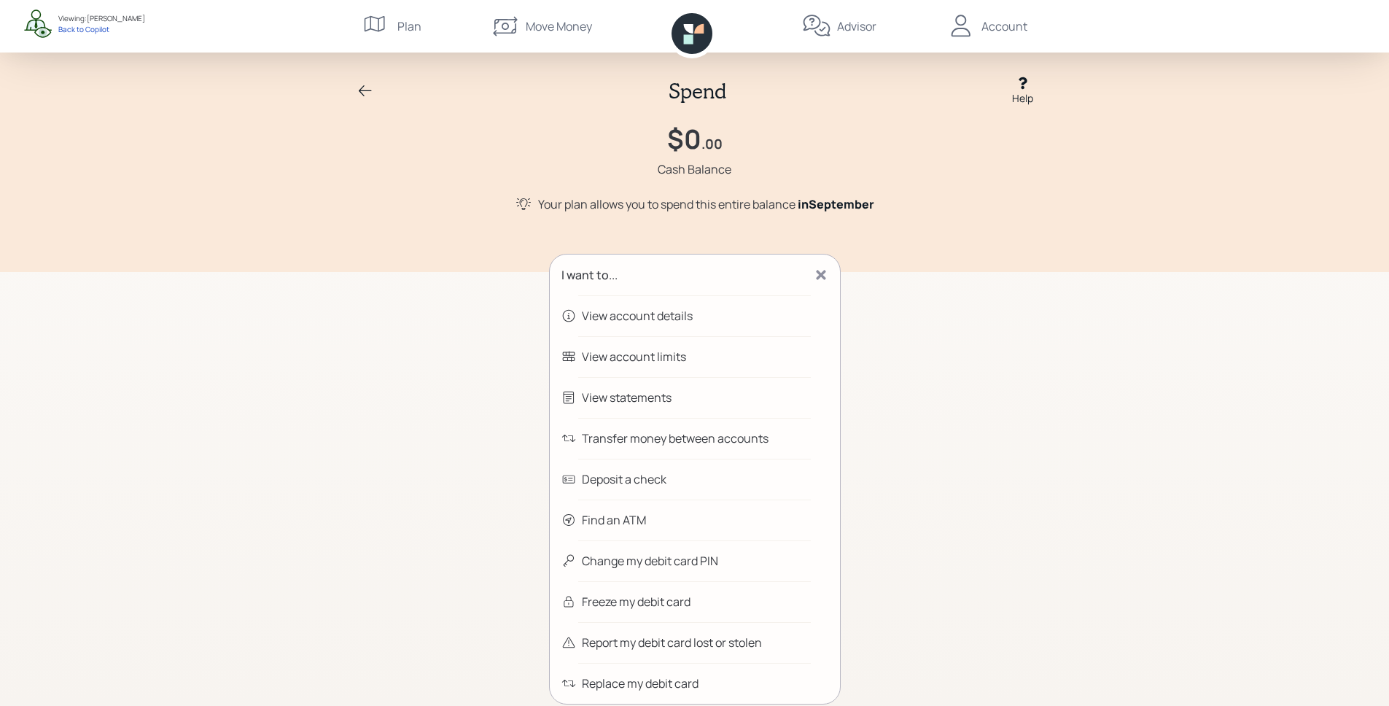
click at [676, 403] on div "View statements" at bounding box center [695, 397] width 290 height 41
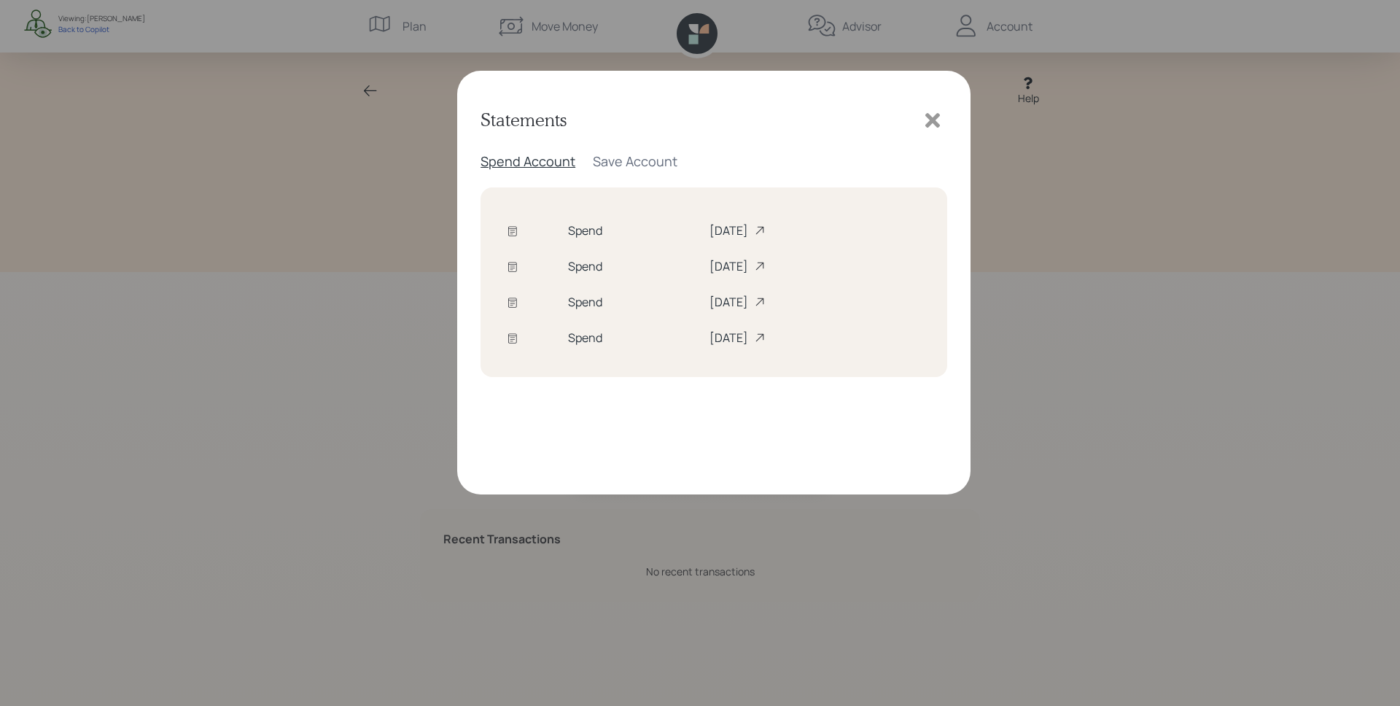
click at [754, 228] on icon at bounding box center [760, 231] width 12 height 12
click at [704, 61] on div "Statements Spend Account Save Account Spend August 2025 Spend July 2025 Spend J…" at bounding box center [700, 353] width 1400 height 706
click at [945, 120] on div at bounding box center [932, 120] width 29 height 29
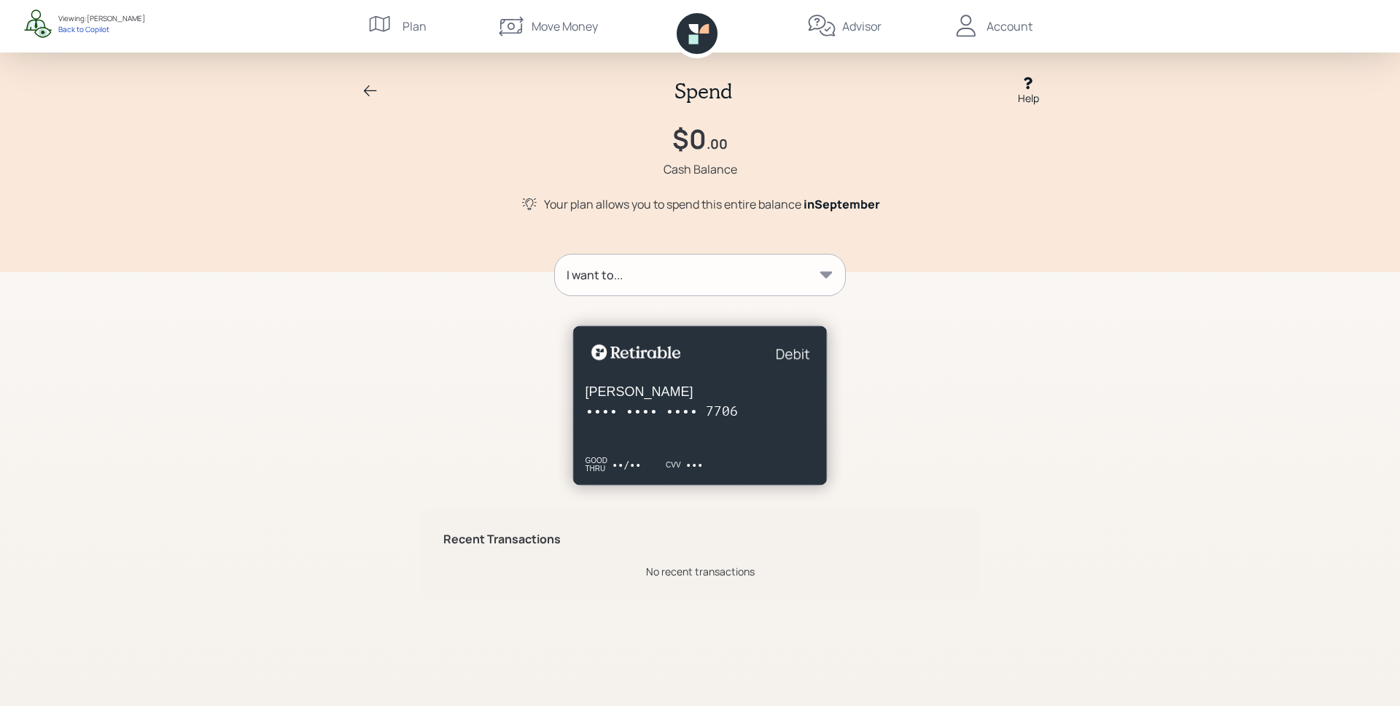
click at [690, 35] on icon at bounding box center [693, 38] width 9 height 9
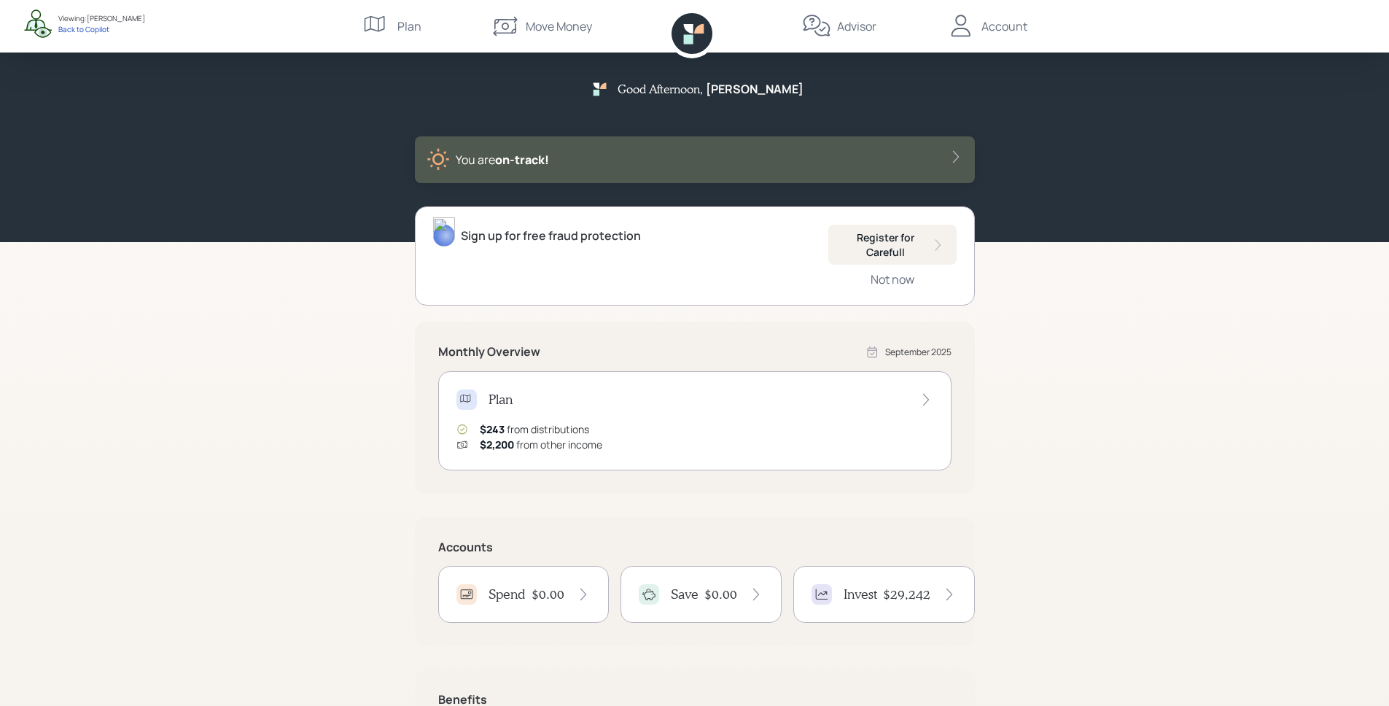
click at [547, 605] on div "Spend $0.00" at bounding box center [523, 594] width 171 height 57
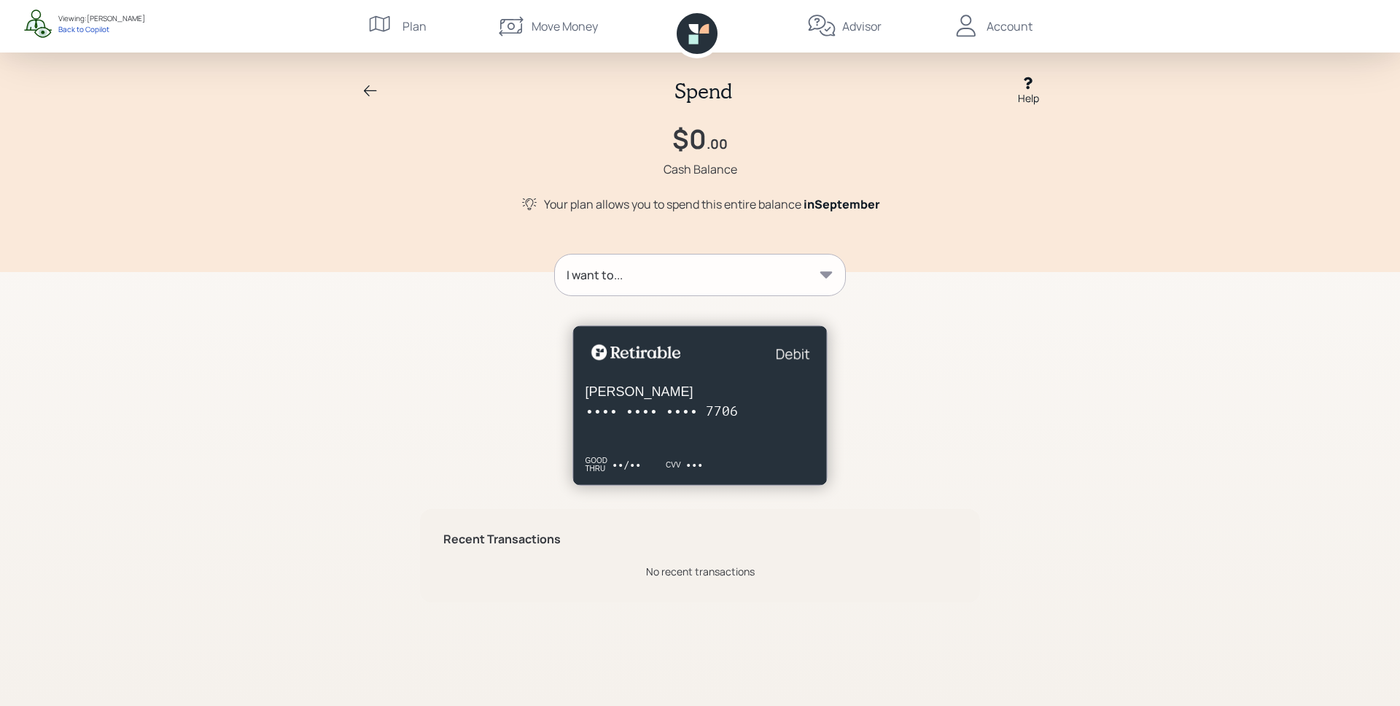
click at [698, 287] on div "I want to..." at bounding box center [700, 274] width 290 height 41
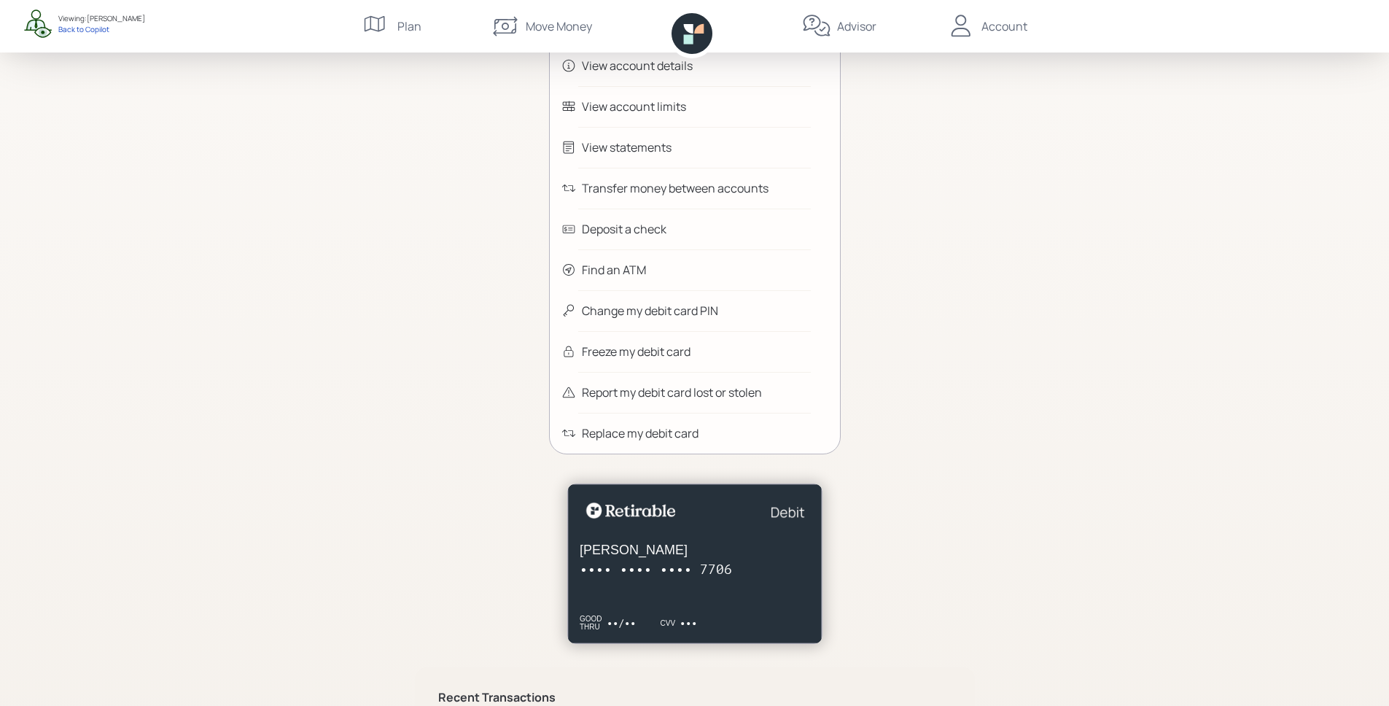
scroll to position [198, 0]
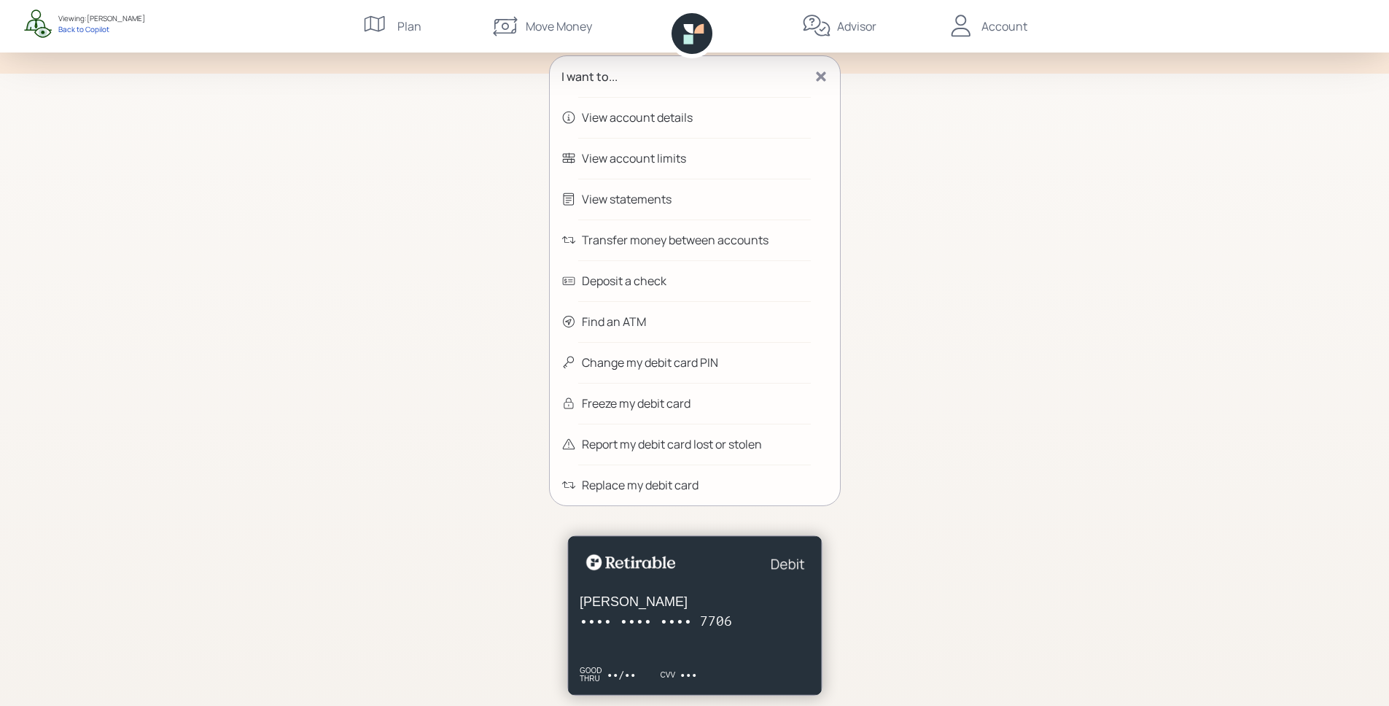
click at [689, 117] on div "View account details" at bounding box center [637, 117] width 111 height 17
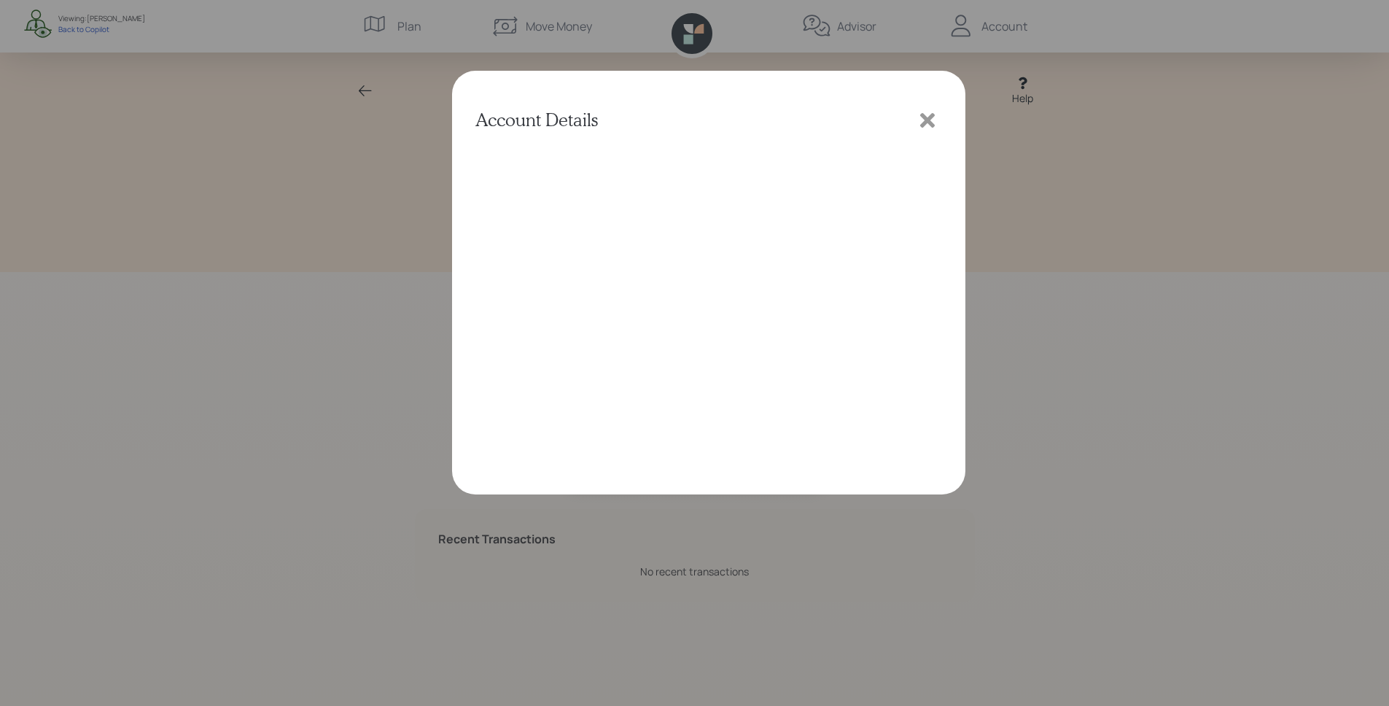
scroll to position [0, 0]
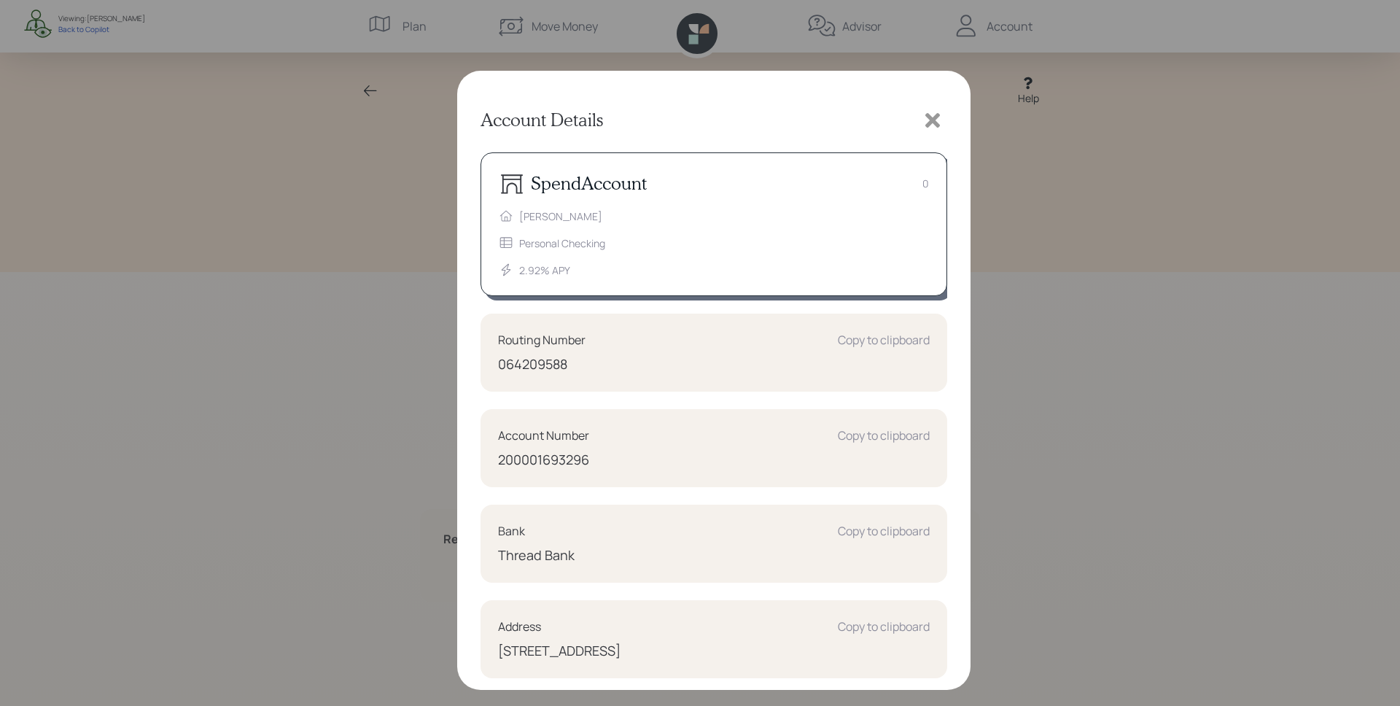
click at [938, 118] on icon at bounding box center [932, 120] width 22 height 22
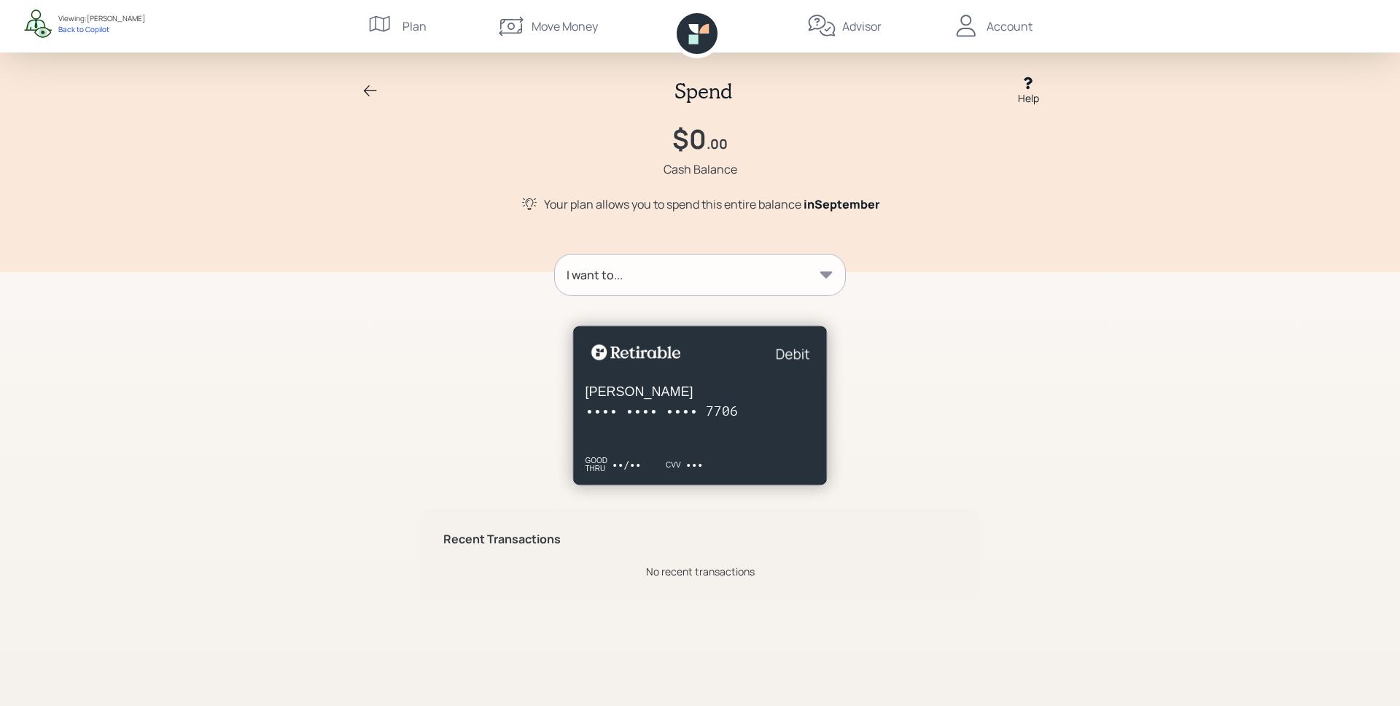
click at [1034, 86] on icon at bounding box center [1028, 83] width 15 height 15
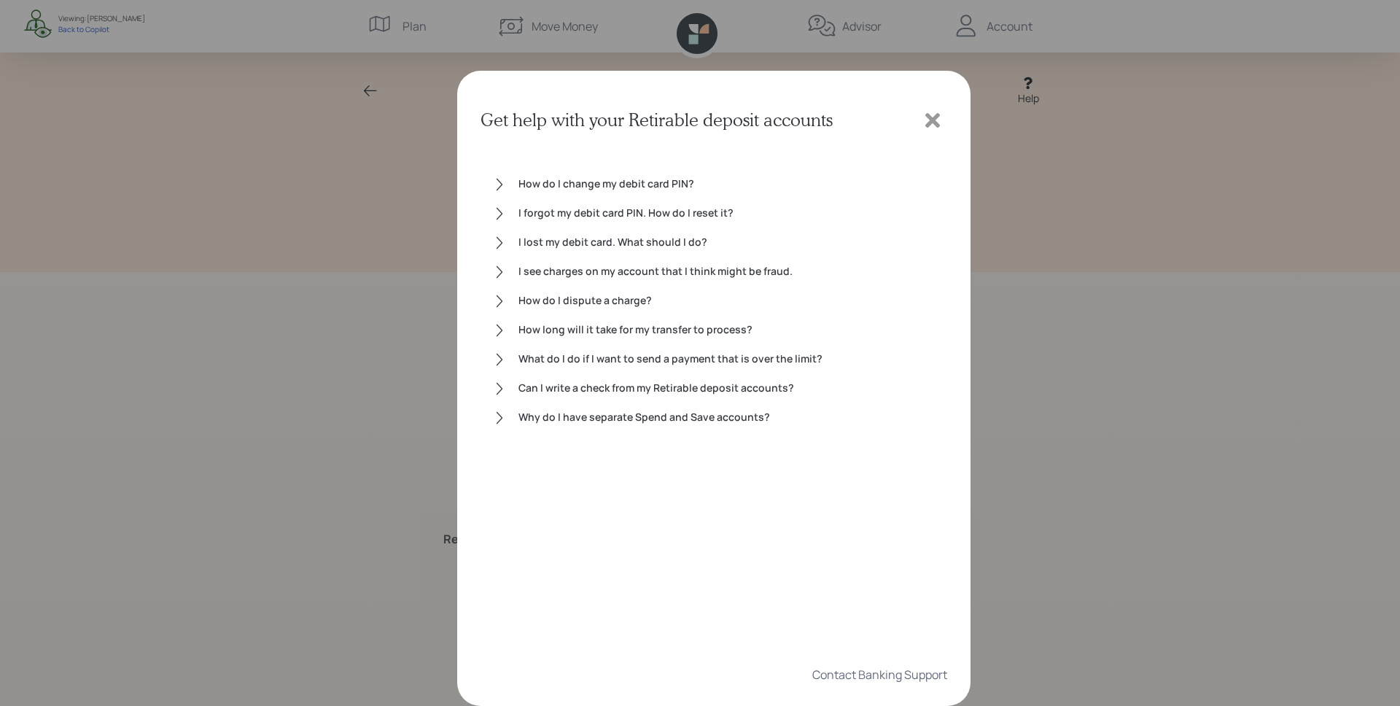
click at [938, 120] on icon at bounding box center [932, 120] width 22 height 22
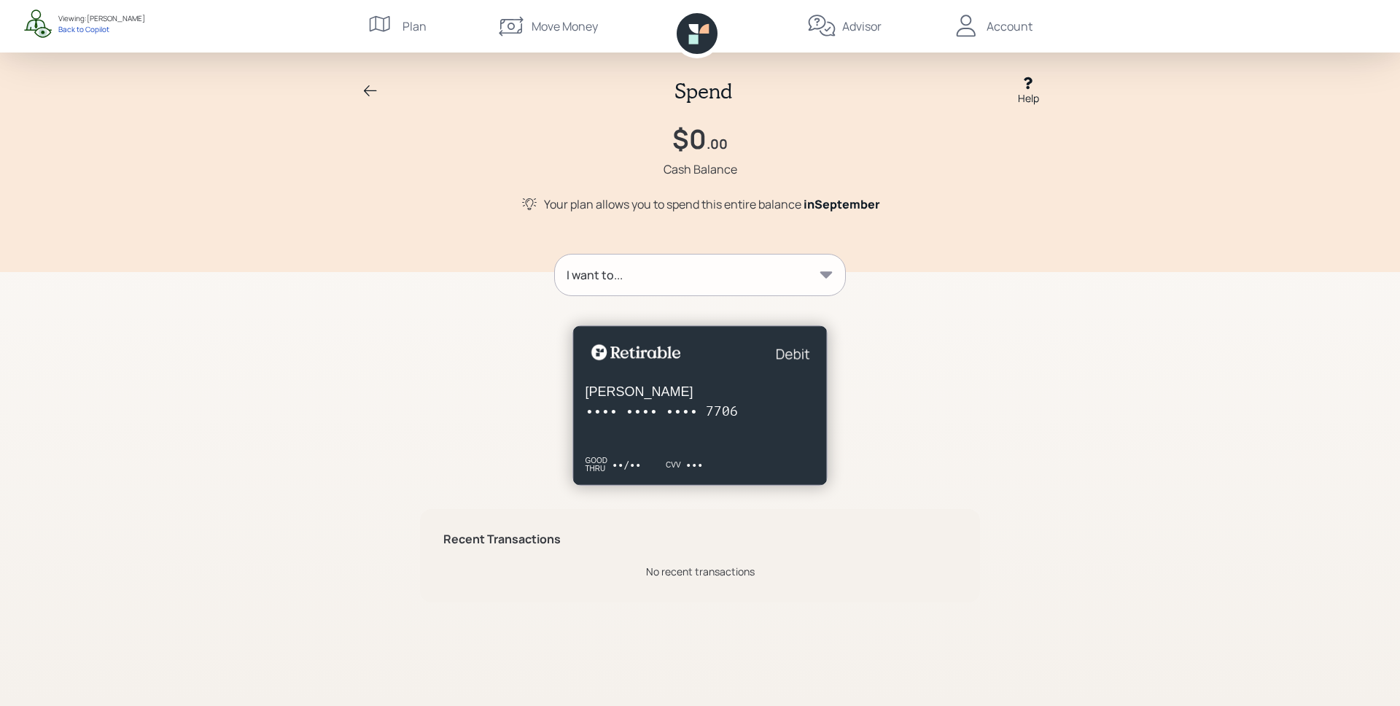
click at [802, 267] on div "I want to..." at bounding box center [700, 274] width 290 height 41
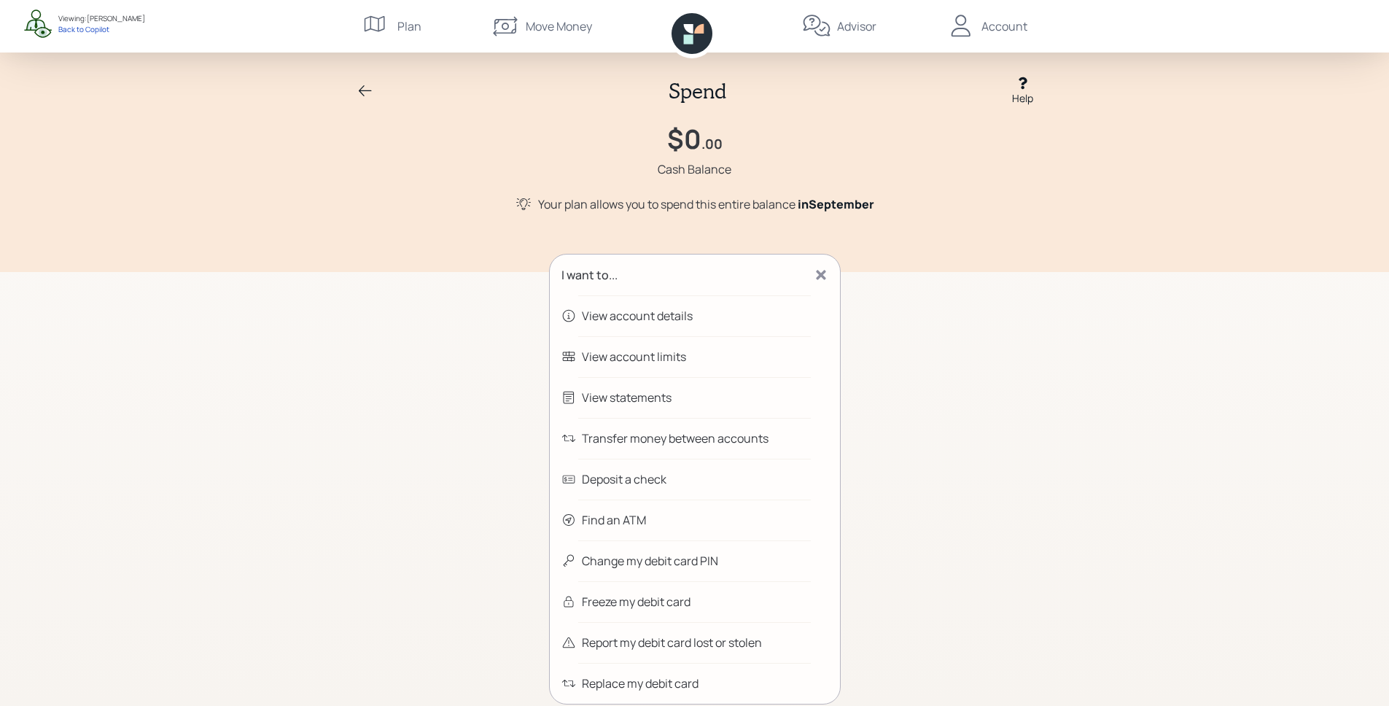
click at [555, 19] on div "Move Money" at bounding box center [559, 25] width 66 height 17
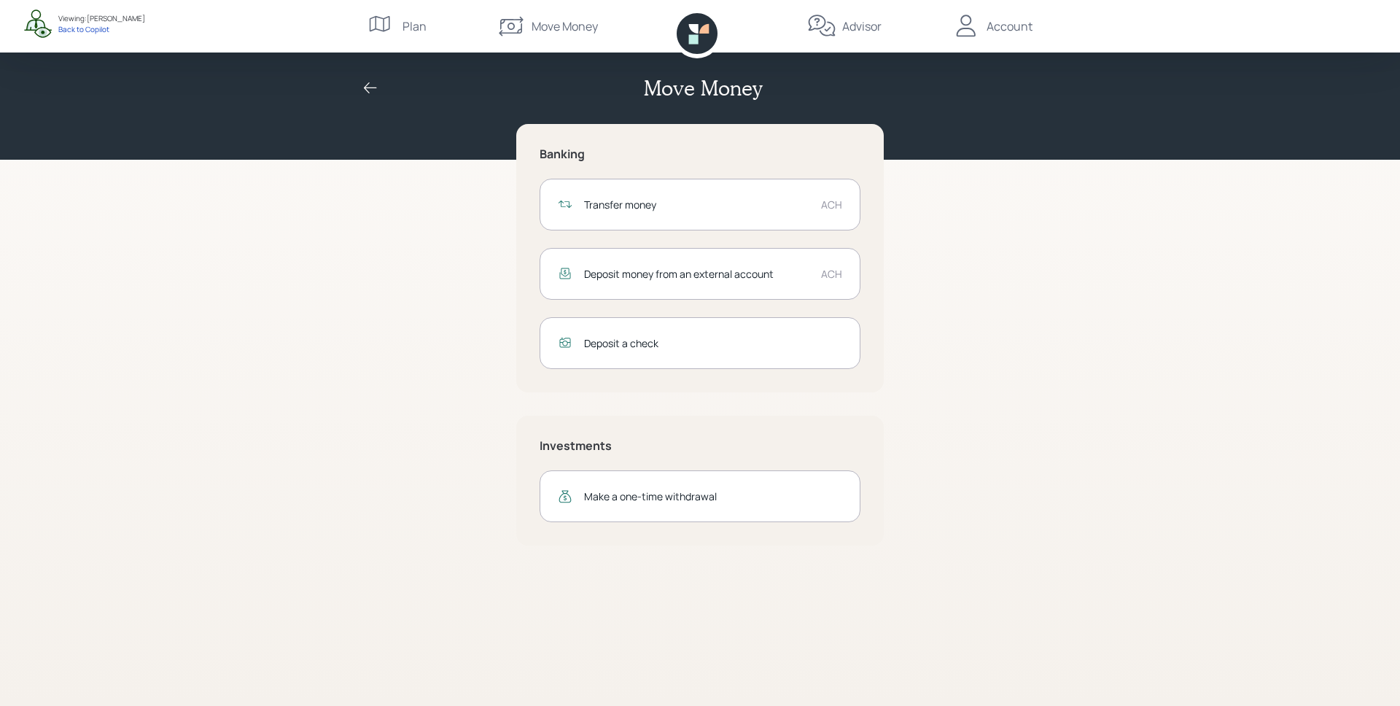
click at [702, 264] on div "Deposit money from an external account ACH" at bounding box center [699, 274] width 321 height 52
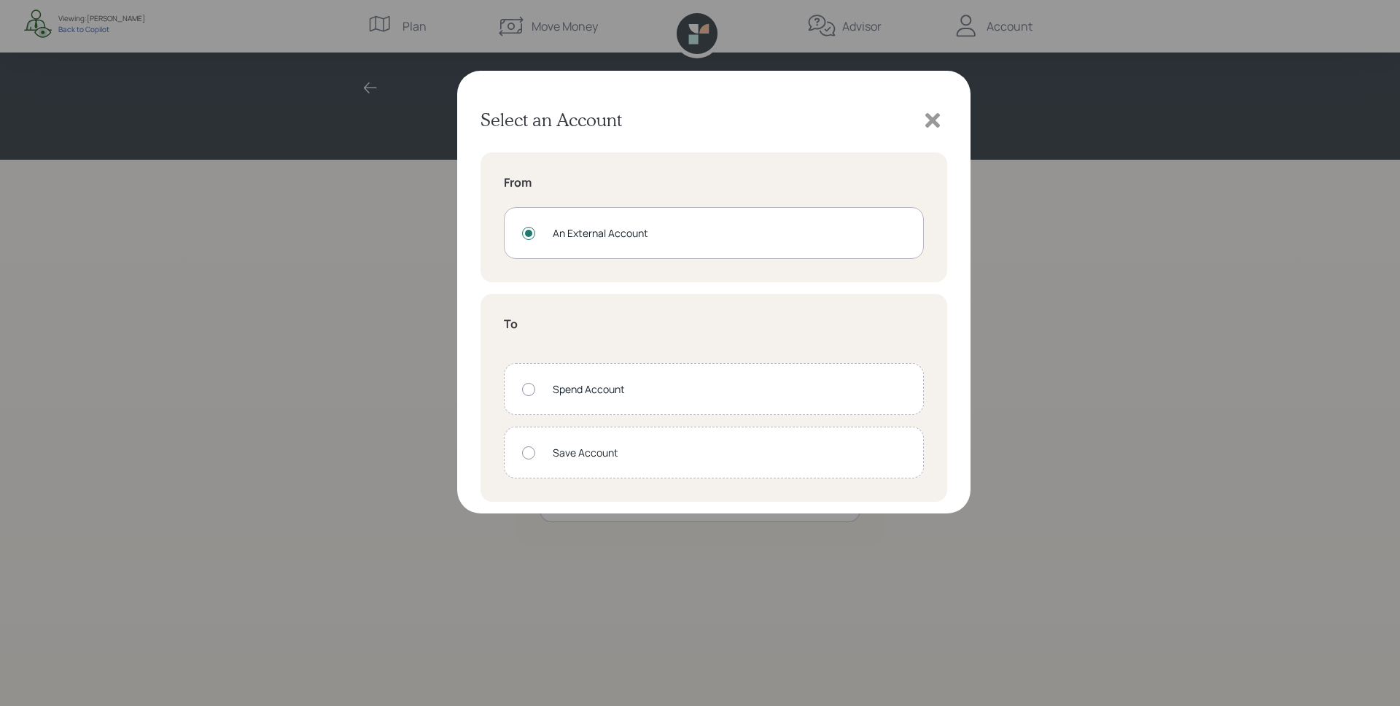
click at [930, 120] on icon at bounding box center [932, 120] width 15 height 15
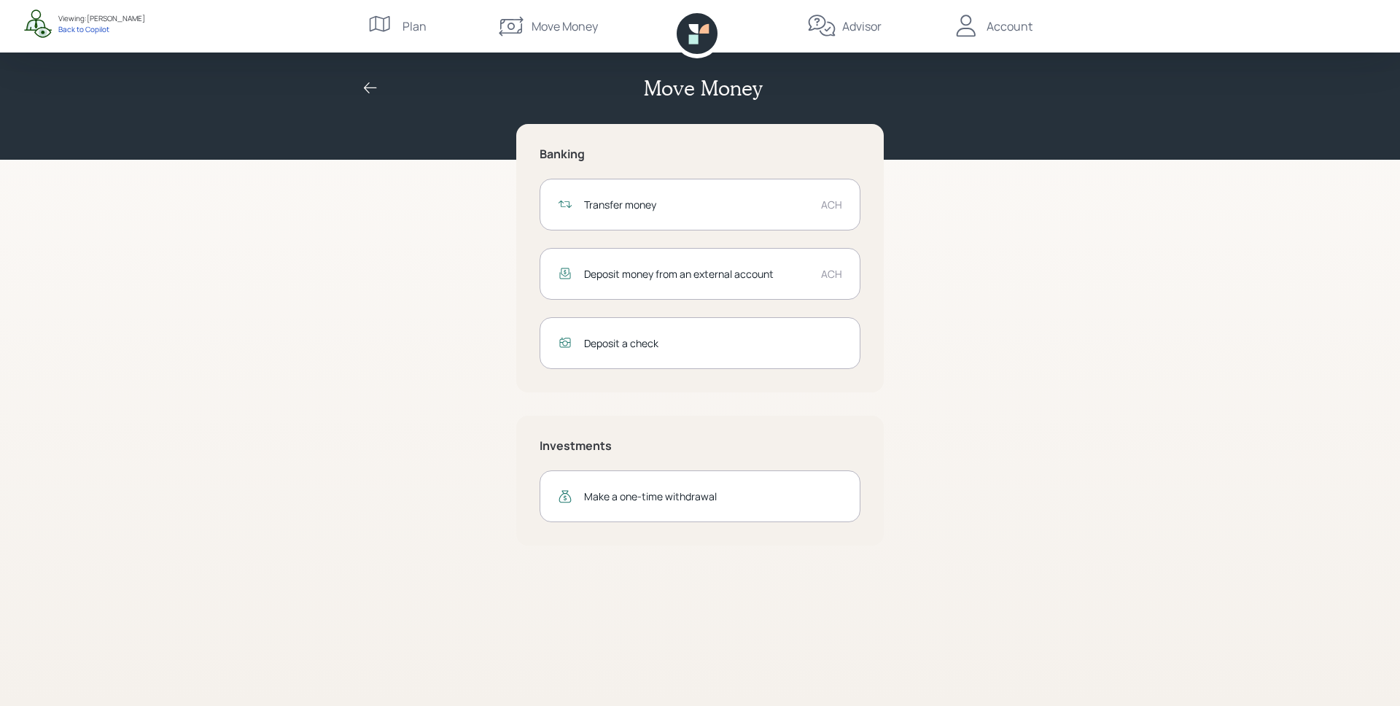
click at [727, 335] on div "Deposit a check" at bounding box center [713, 342] width 258 height 15
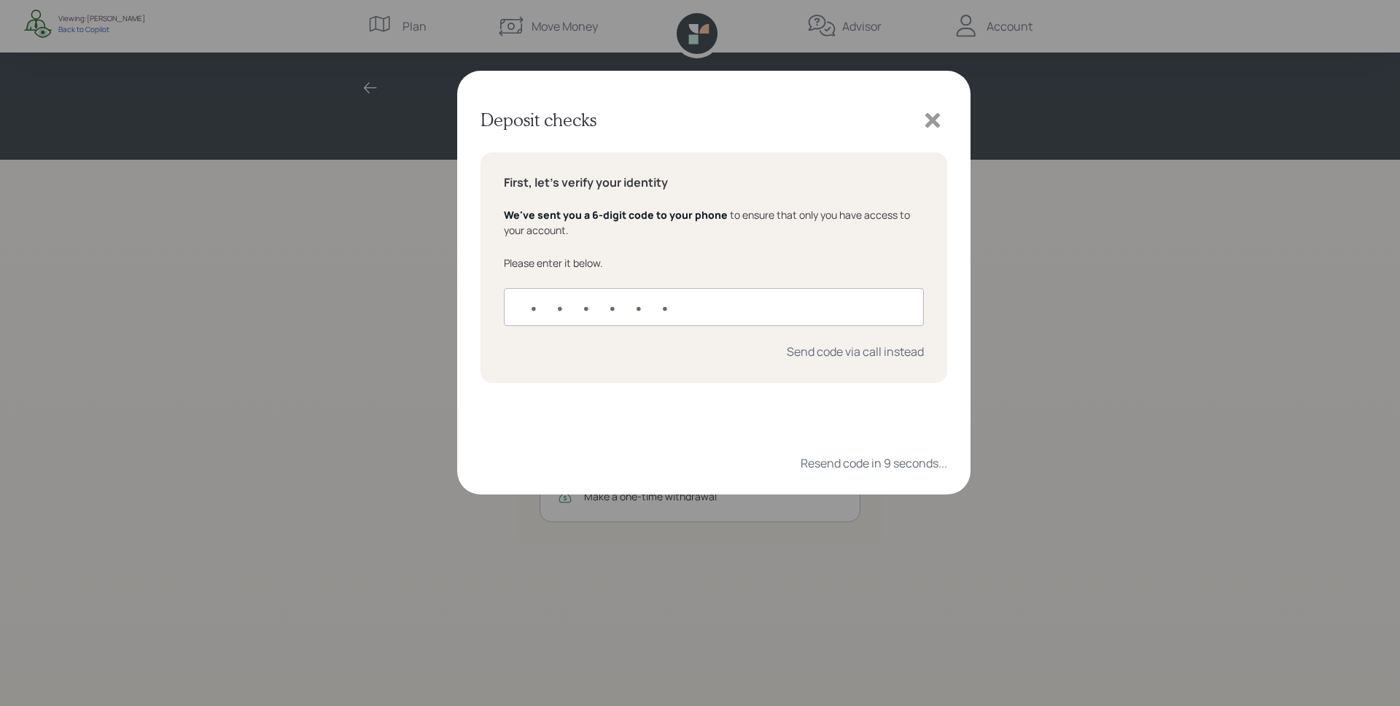
click at [936, 120] on icon at bounding box center [932, 120] width 22 height 22
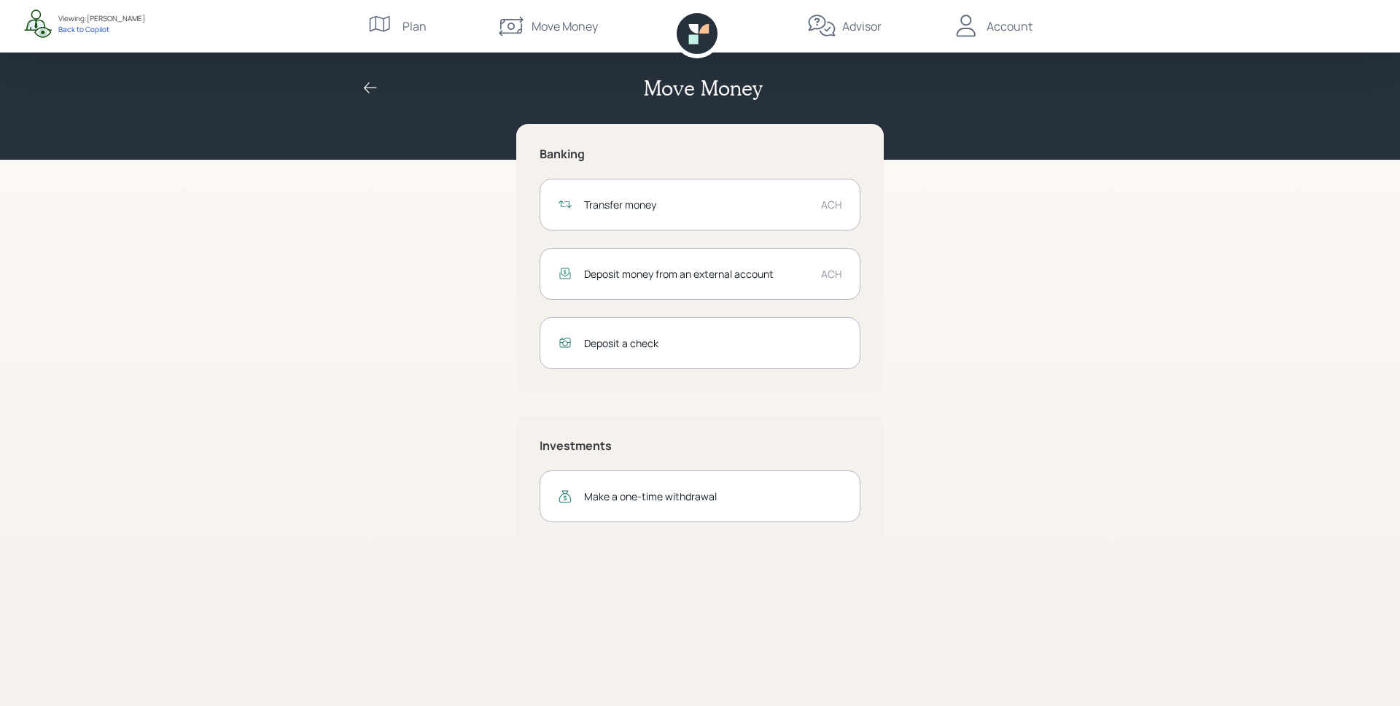
click at [998, 33] on div "Account" at bounding box center [1009, 25] width 46 height 17
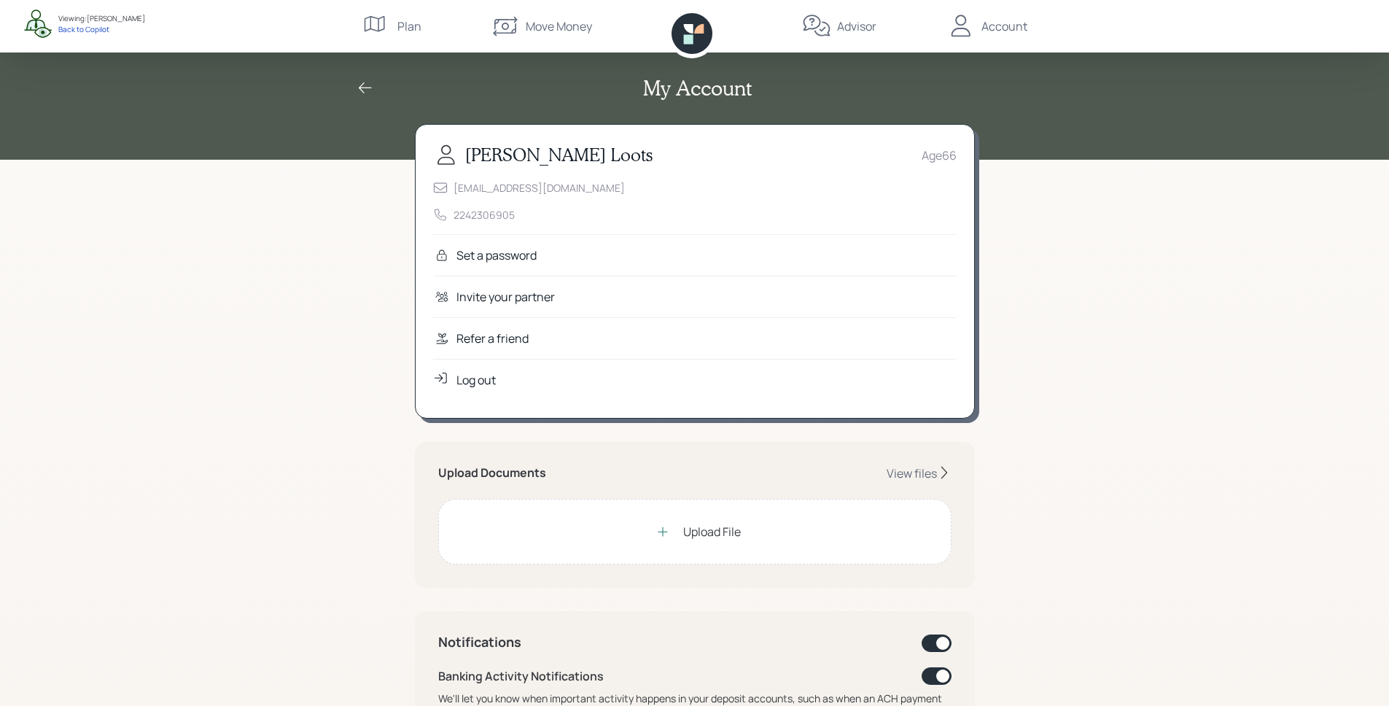
click at [671, 260] on div "Set a password" at bounding box center [694, 255] width 523 height 42
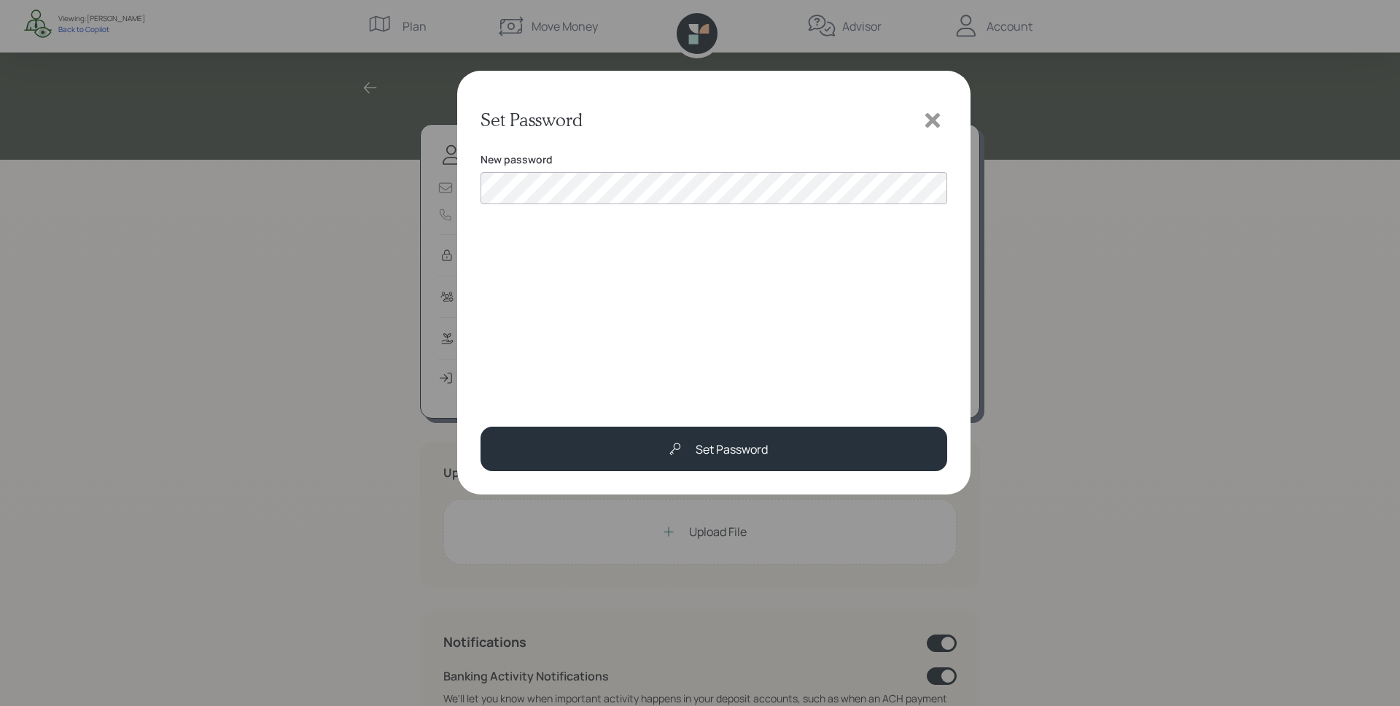
click at [932, 122] on icon at bounding box center [932, 120] width 22 height 22
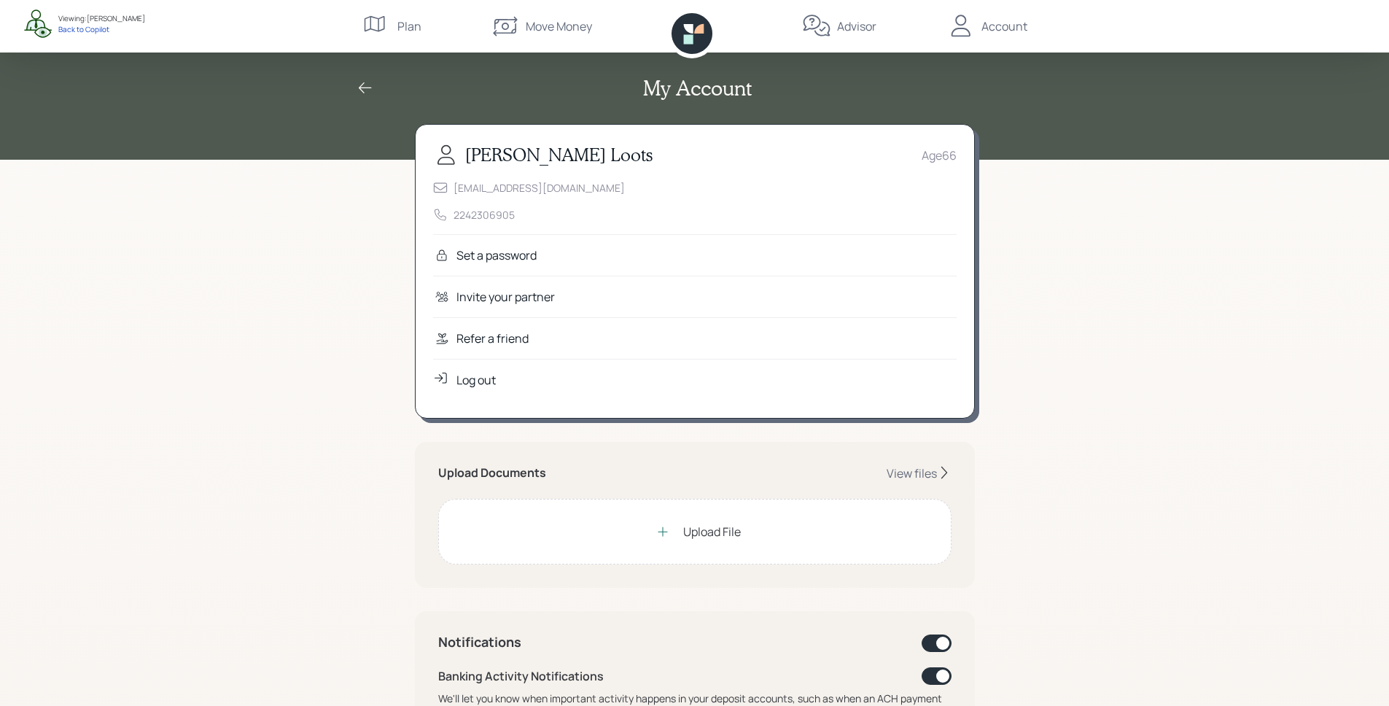
click at [691, 26] on icon at bounding box center [687, 28] width 9 height 9
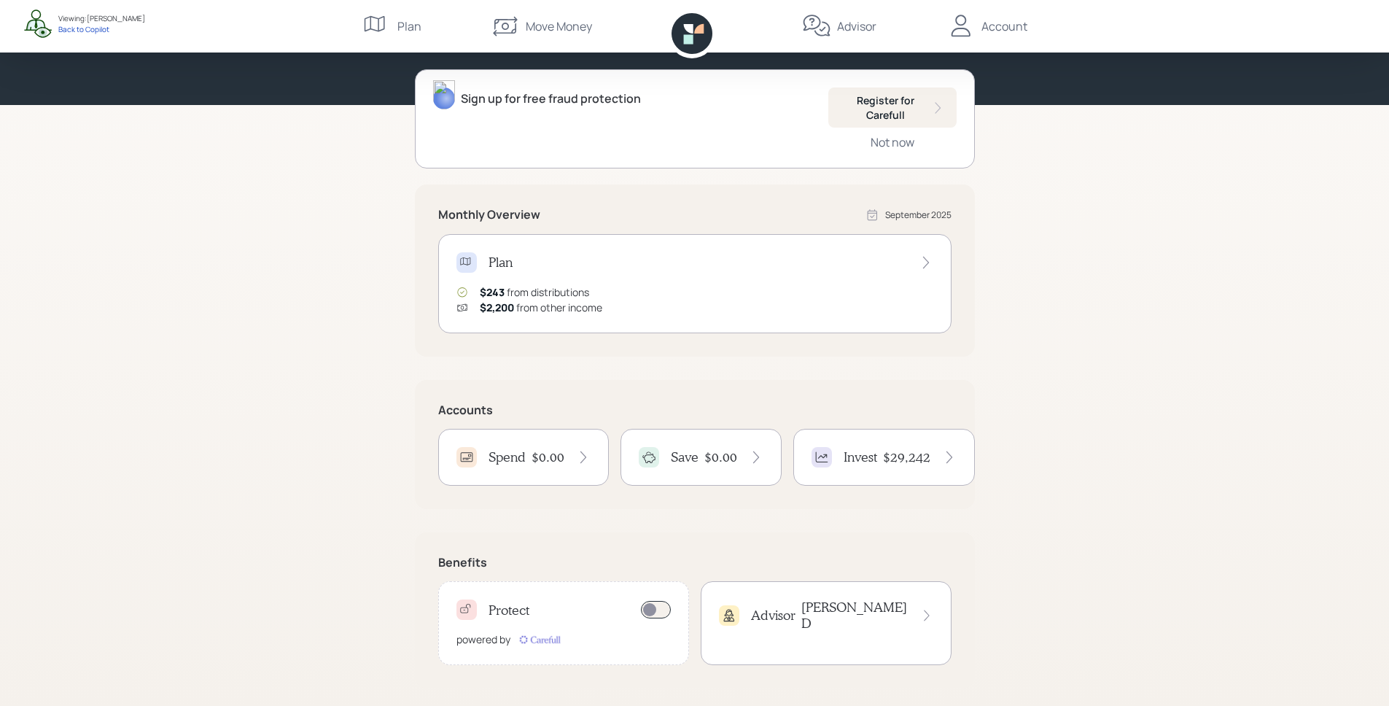
scroll to position [143, 0]
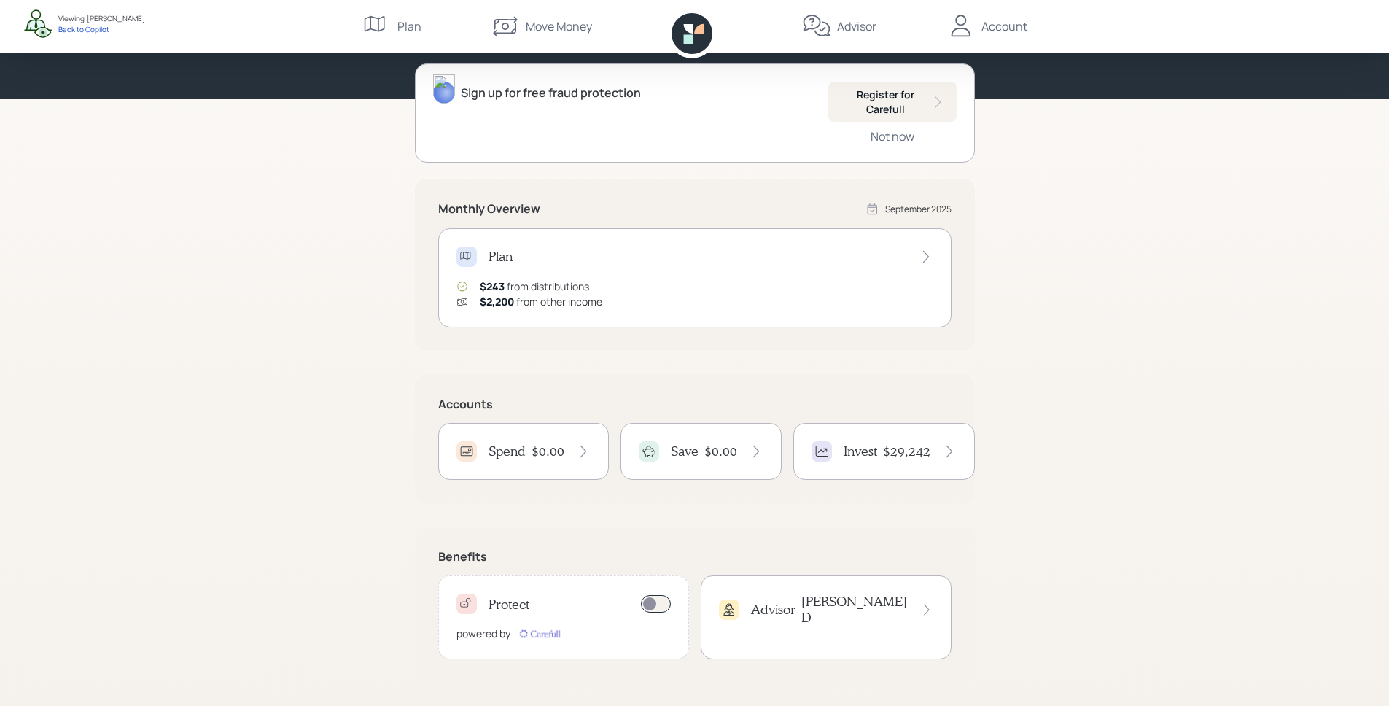
click at [537, 451] on h4 "$0.00" at bounding box center [547, 451] width 33 height 16
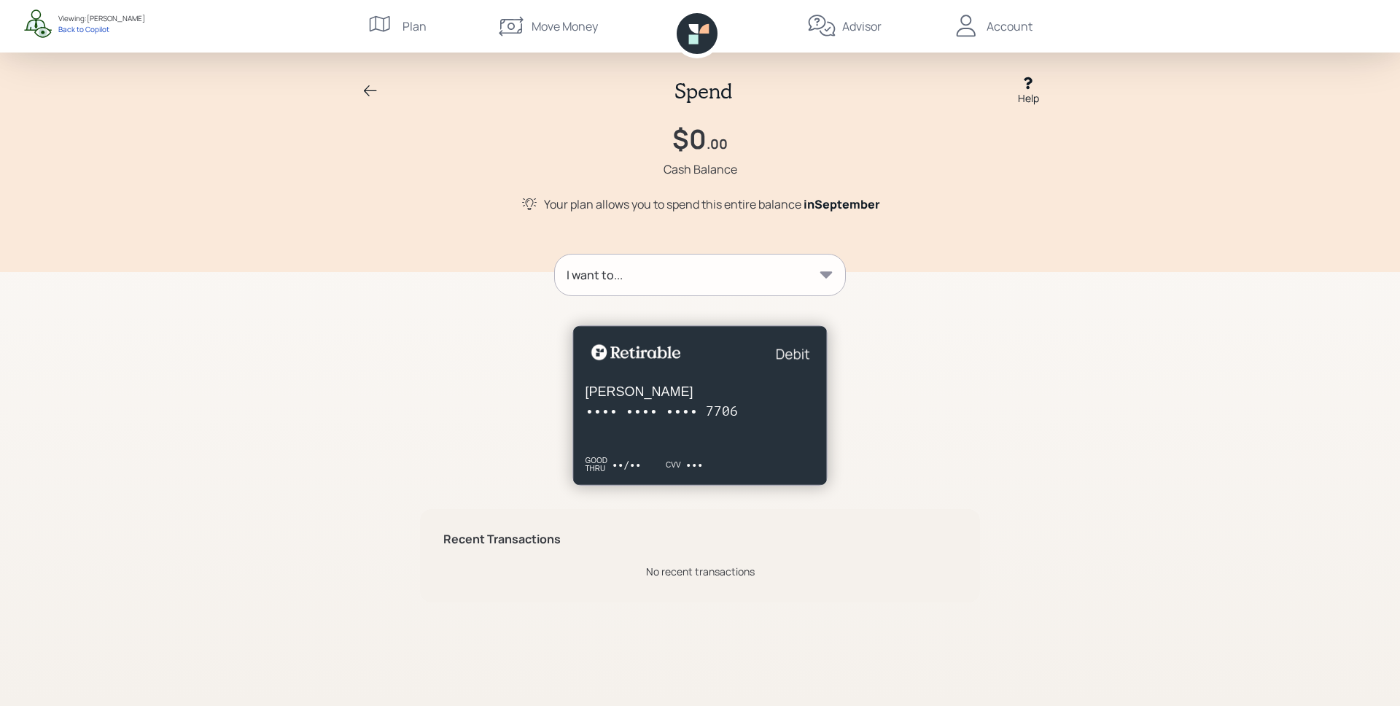
click at [771, 284] on div "I want to..." at bounding box center [700, 274] width 290 height 41
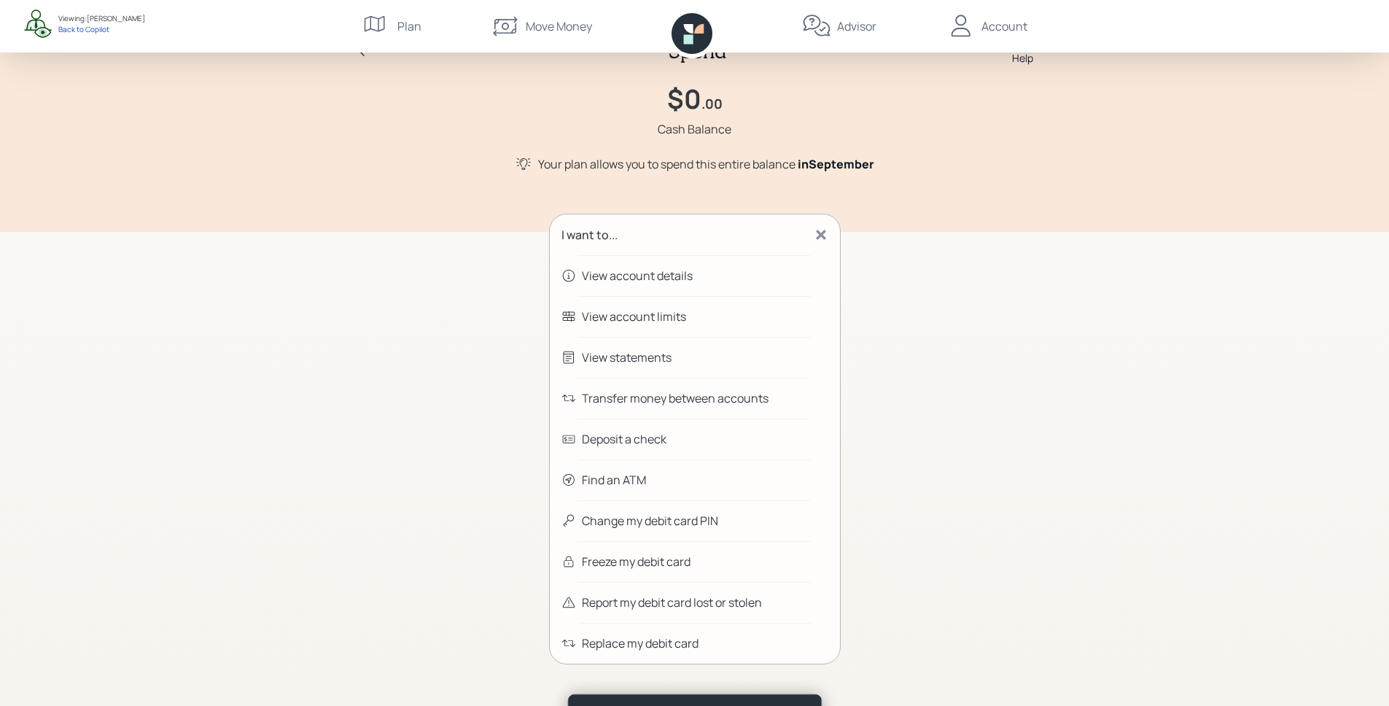
scroll to position [10, 0]
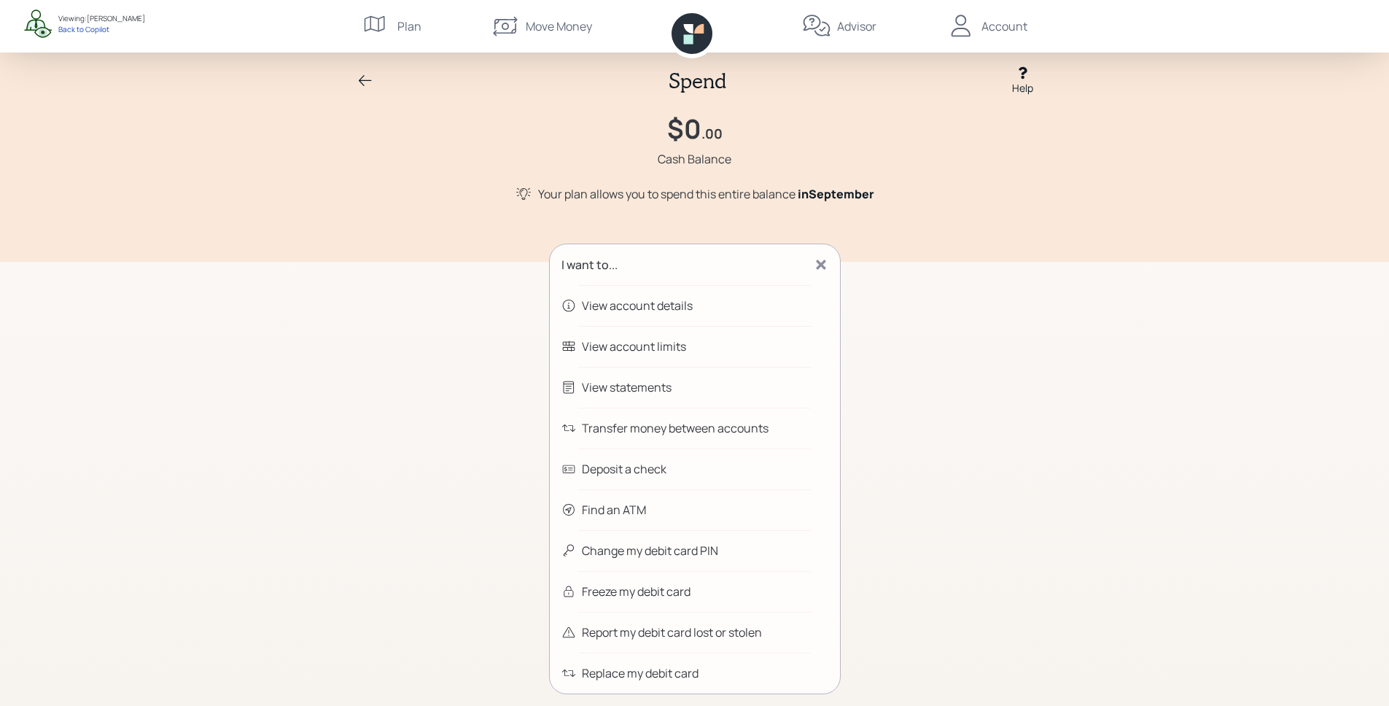
click at [691, 22] on icon at bounding box center [691, 33] width 41 height 41
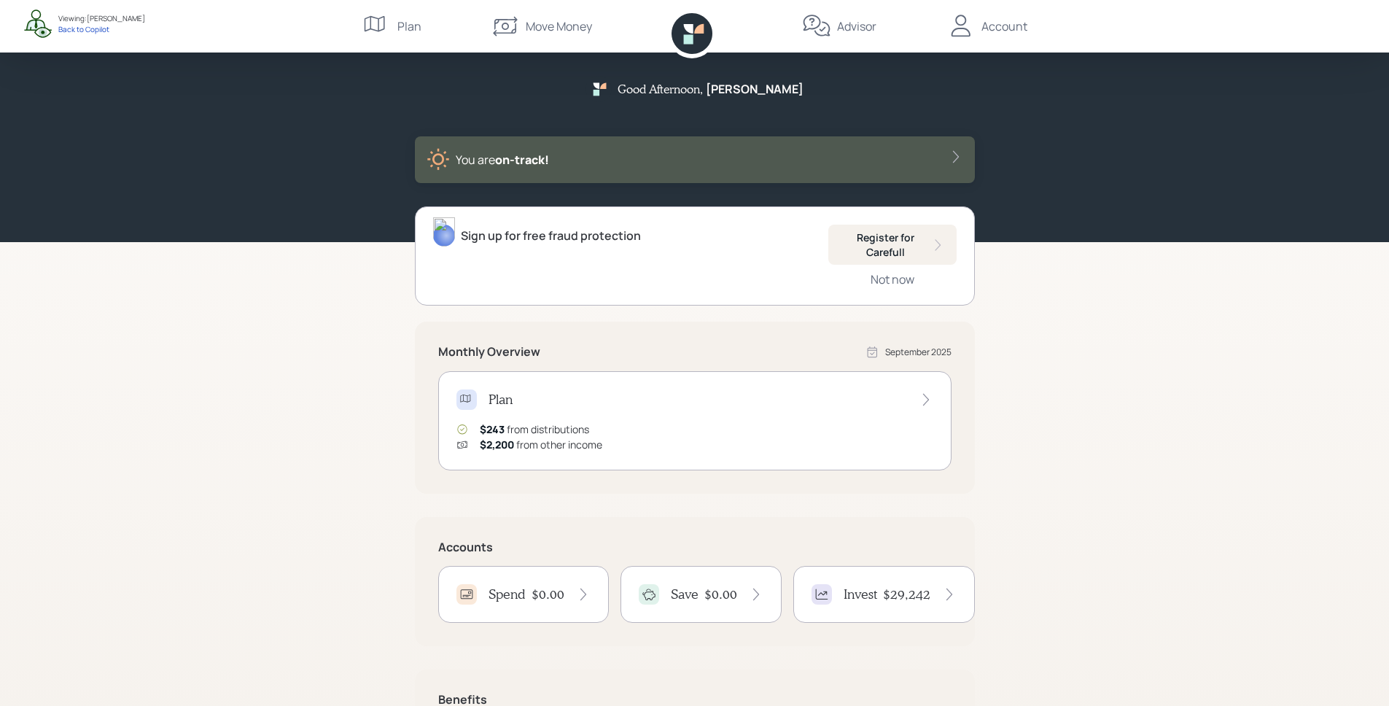
click at [779, 416] on div "Plan $243 from distributions $2,200 from other income" at bounding box center [694, 420] width 513 height 99
